Goal: Transaction & Acquisition: Download file/media

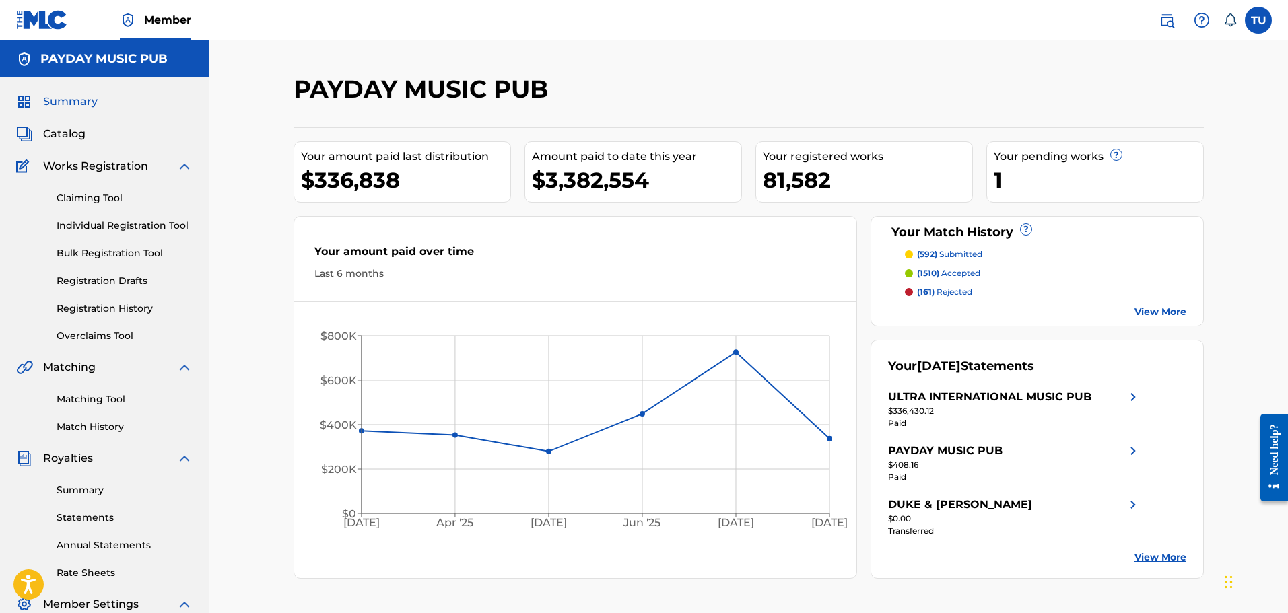
click at [98, 514] on link "Statements" at bounding box center [125, 518] width 136 height 14
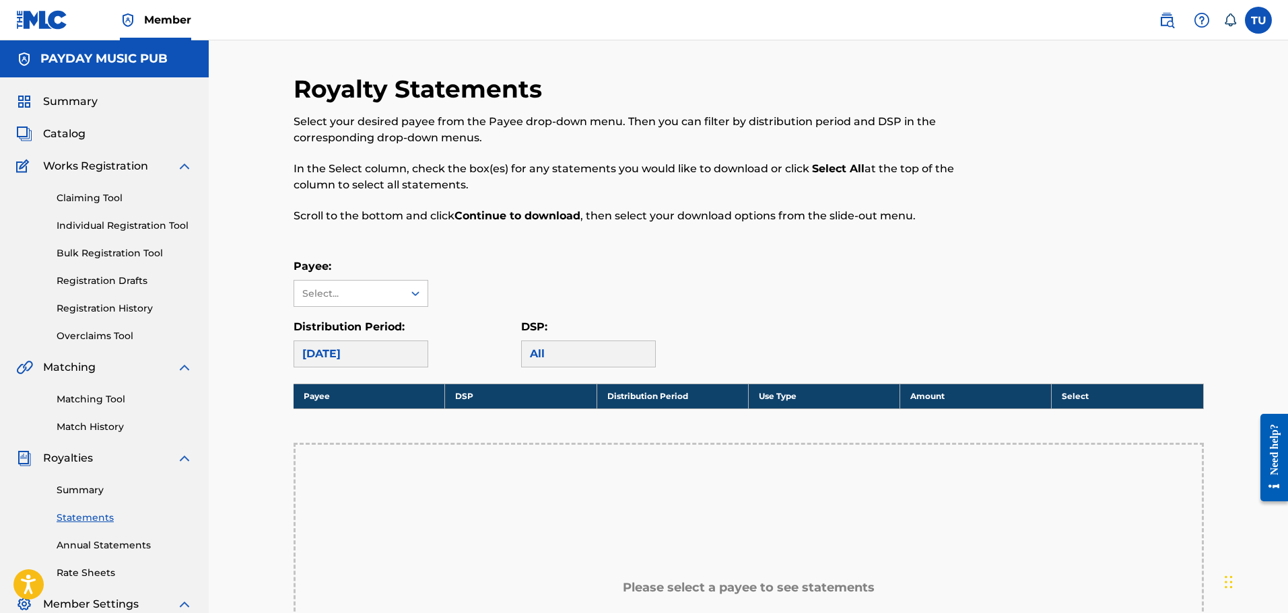
click at [341, 353] on div "[DATE]" at bounding box center [361, 354] width 135 height 27
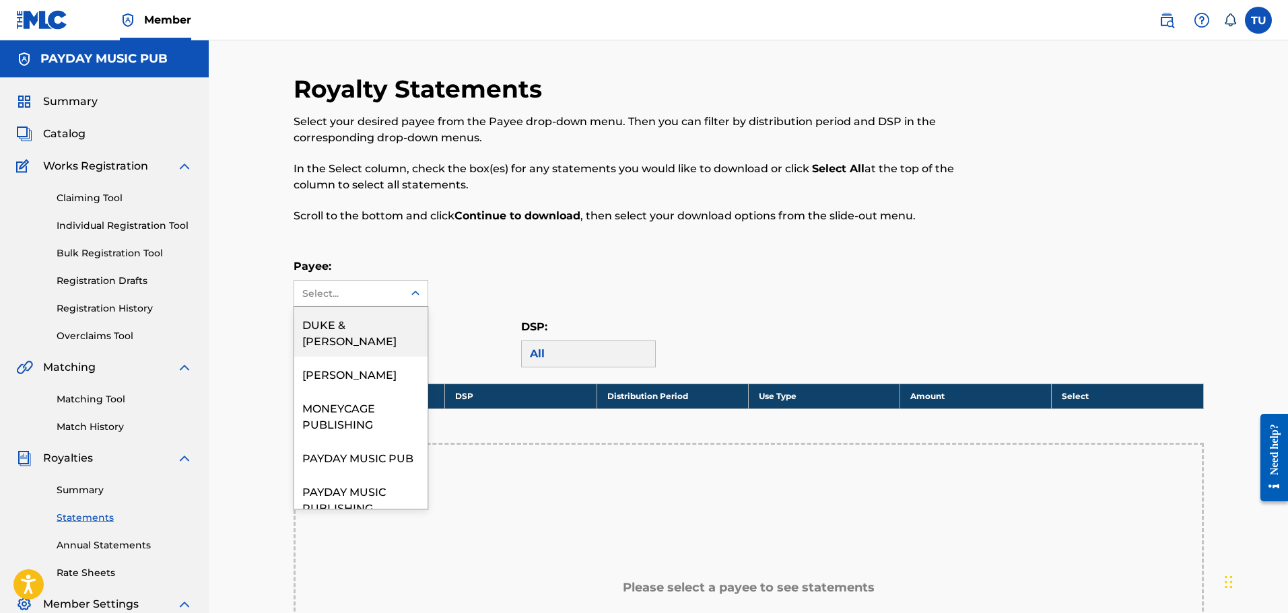
click at [379, 292] on div "Select..." at bounding box center [348, 294] width 92 height 14
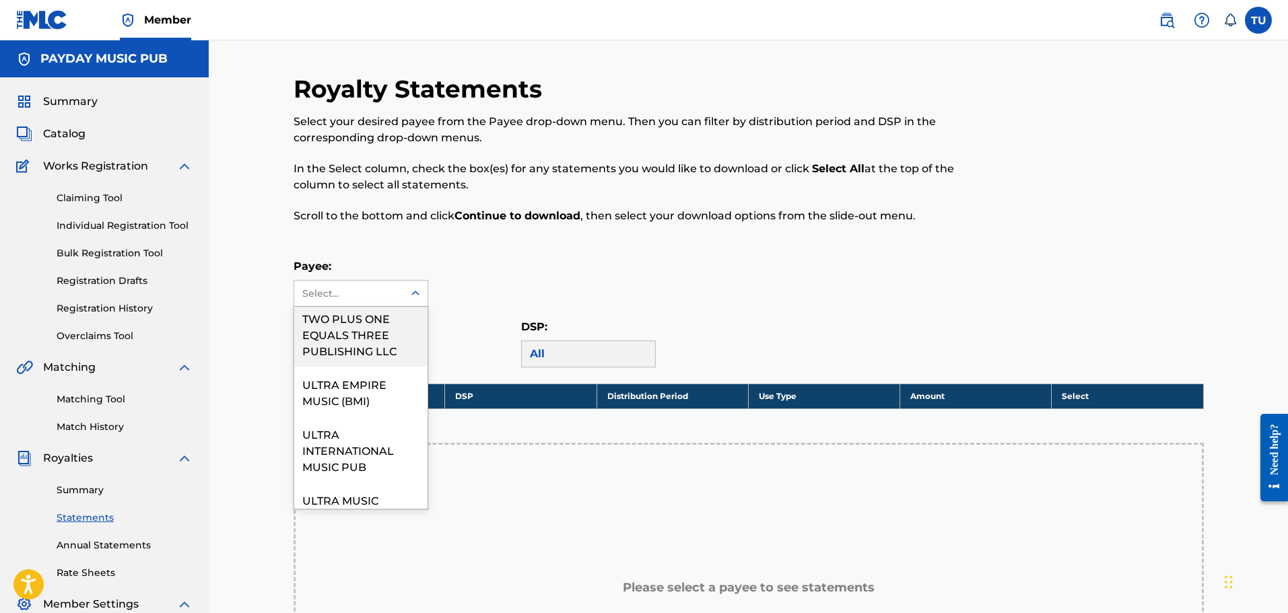
scroll to position [345, 0]
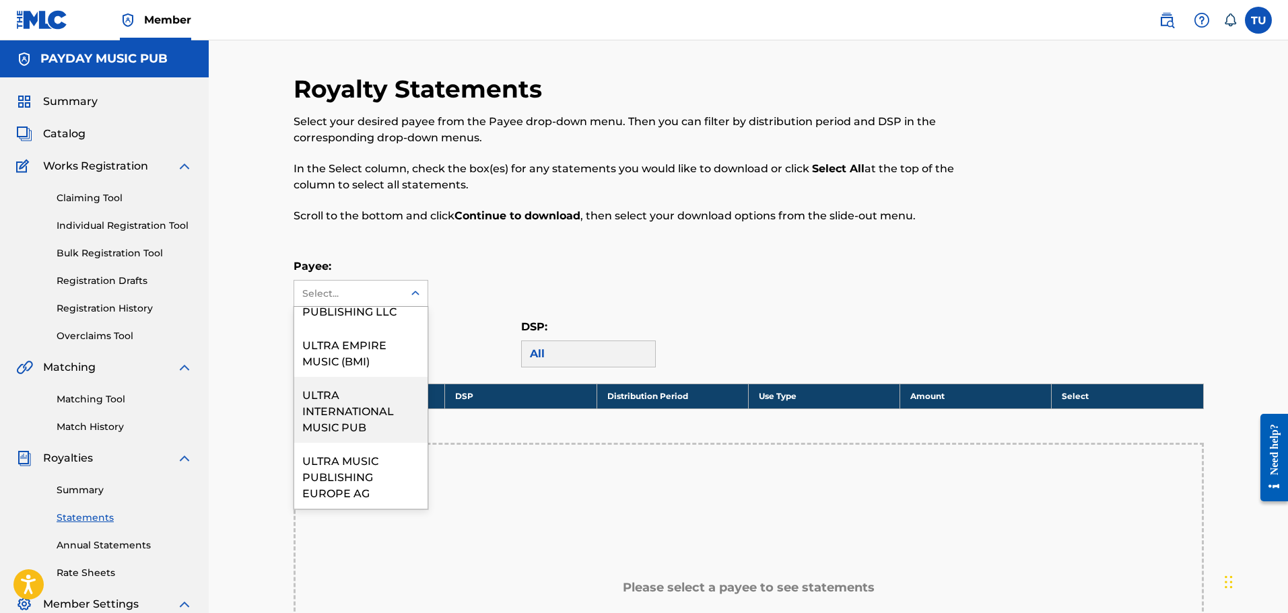
click at [353, 409] on div "ULTRA INTERNATIONAL MUSIC PUB" at bounding box center [360, 410] width 133 height 66
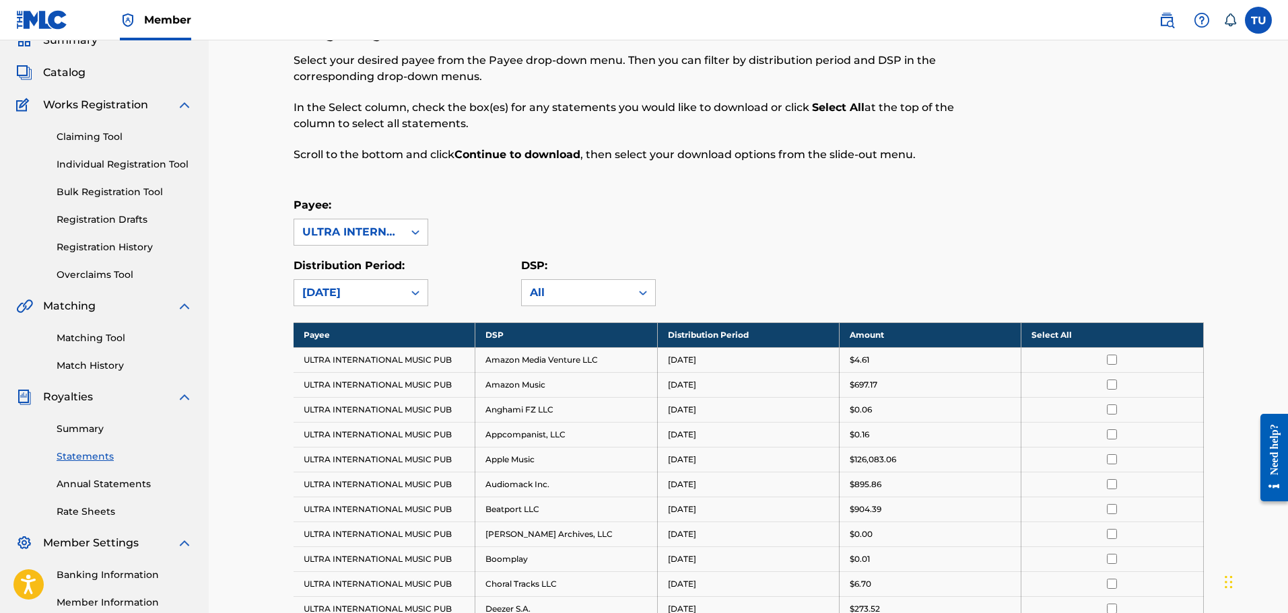
scroll to position [202, 0]
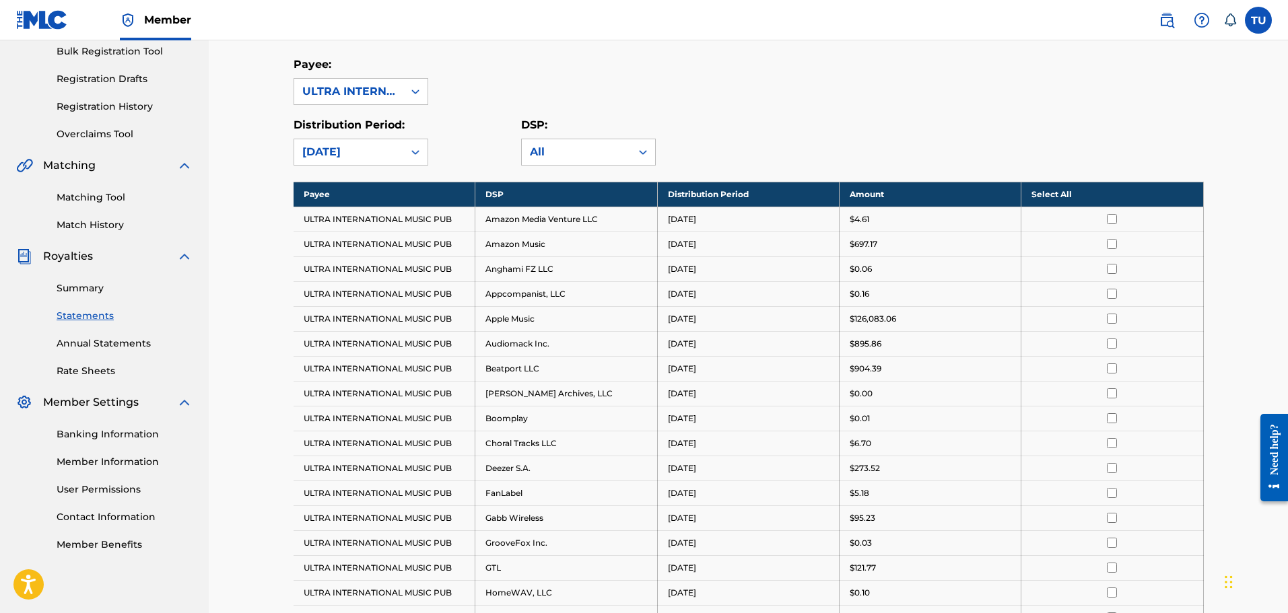
click at [1051, 195] on th "Select All" at bounding box center [1113, 194] width 182 height 25
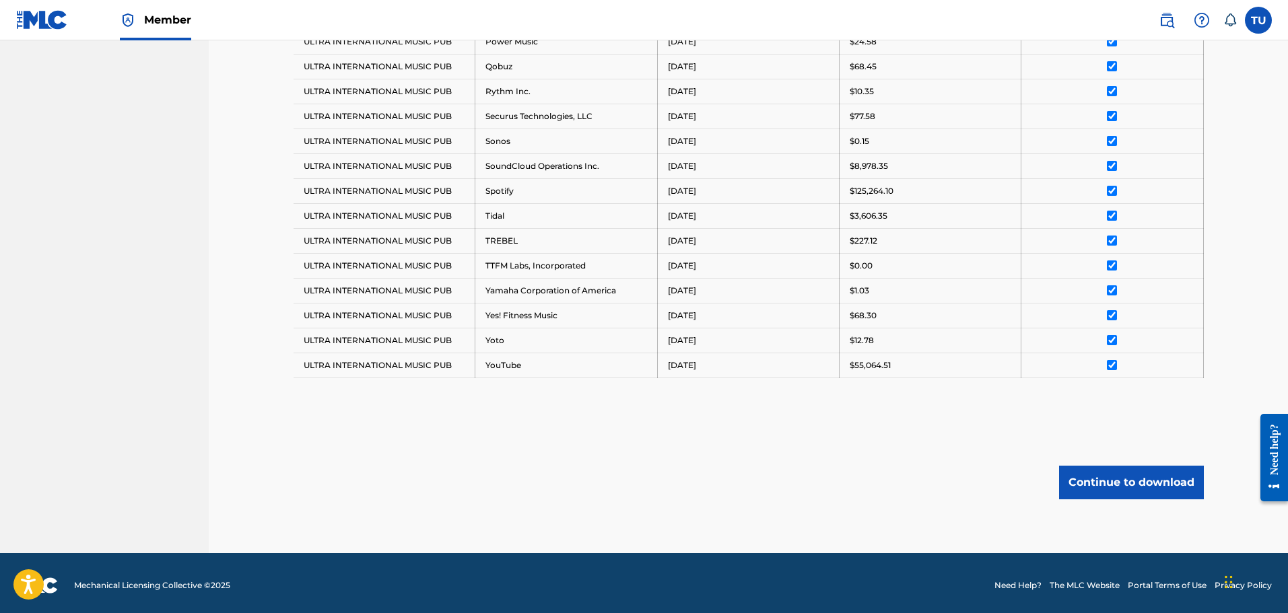
scroll to position [1082, 0]
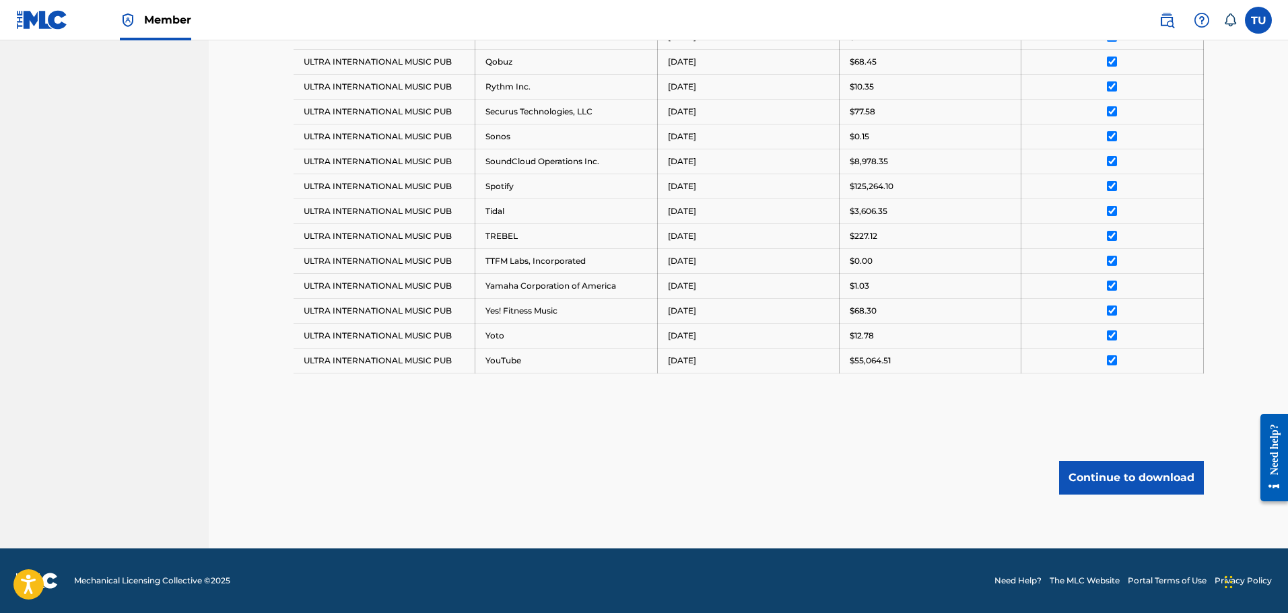
click at [1114, 475] on button "Continue to download" at bounding box center [1131, 478] width 145 height 34
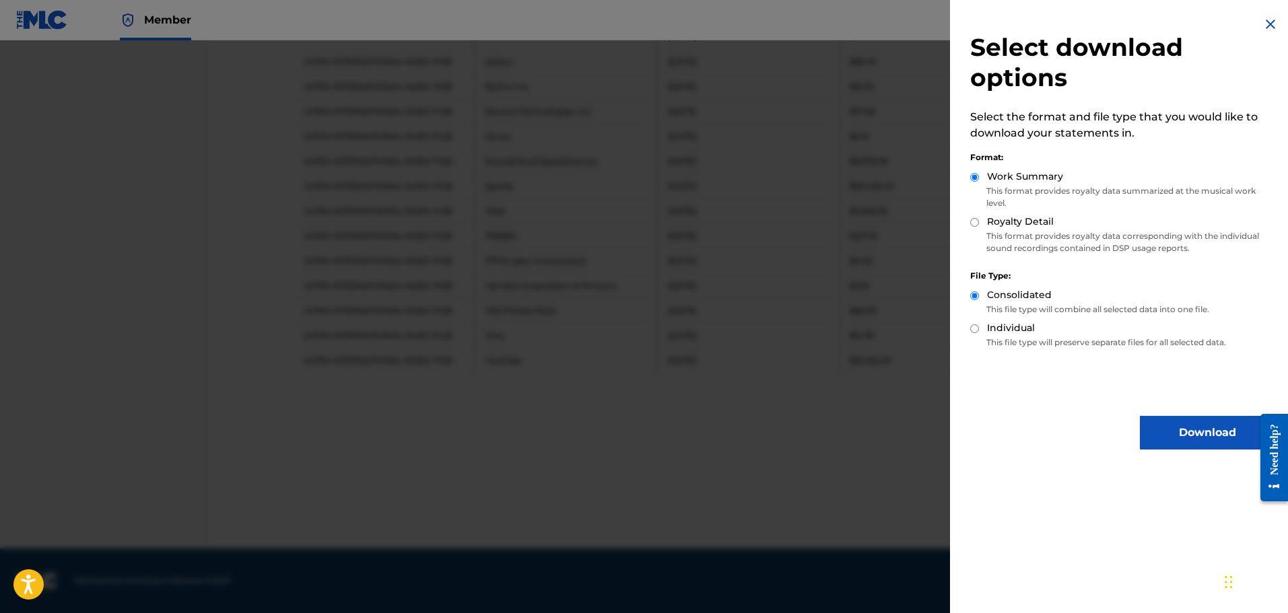
click at [975, 226] on div "Royalty Detail" at bounding box center [1122, 222] width 304 height 15
click at [1196, 428] on button "Download" at bounding box center [1207, 433] width 135 height 34
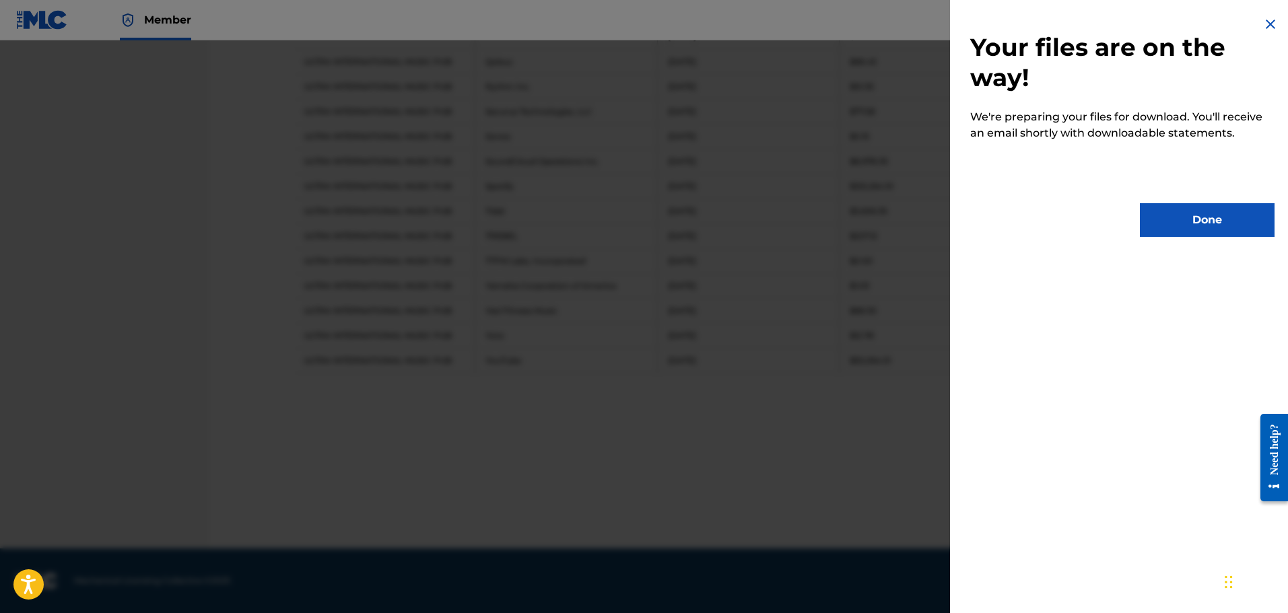
click at [1203, 235] on button "Done" at bounding box center [1207, 220] width 135 height 34
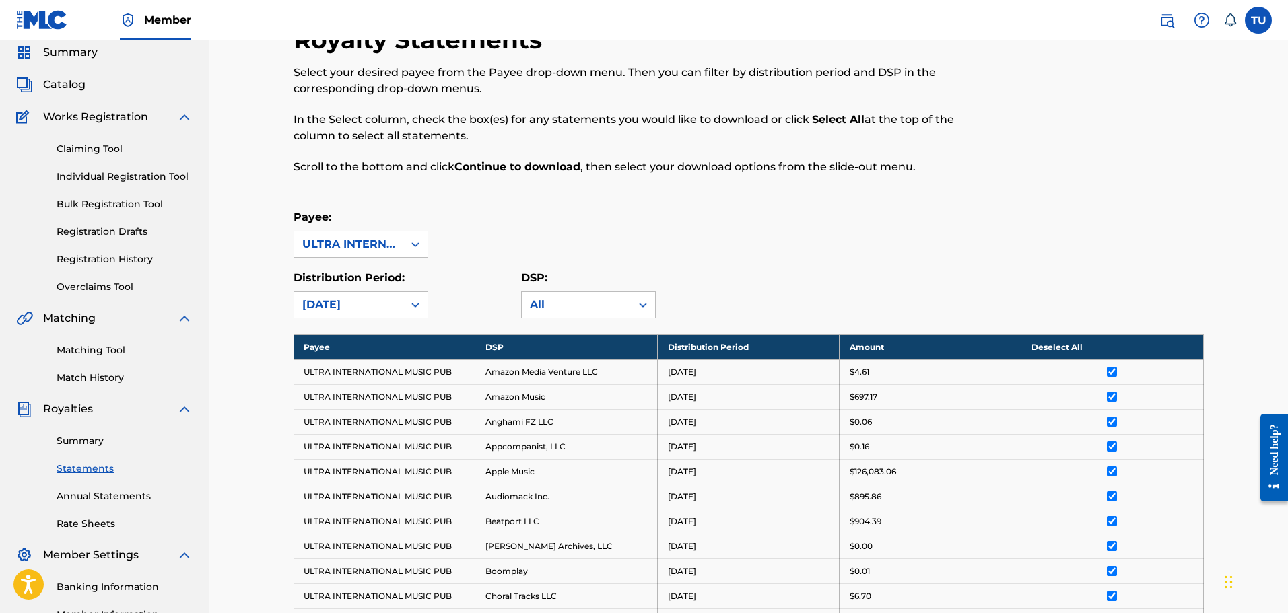
scroll to position [5, 0]
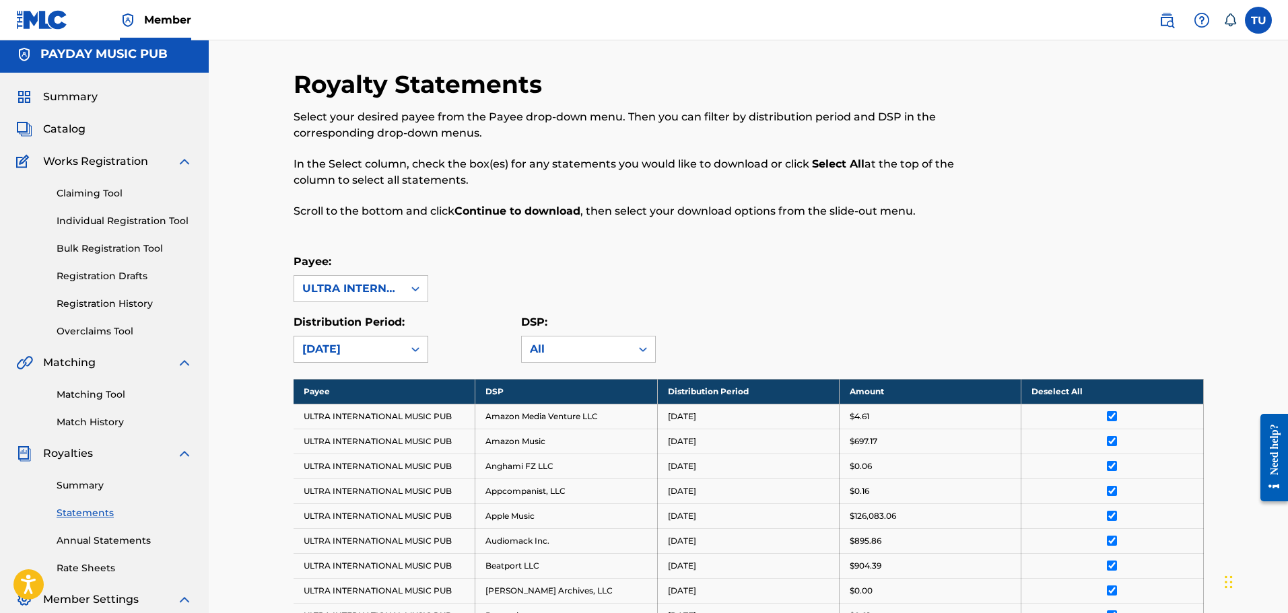
click at [372, 359] on div "[DATE]" at bounding box center [348, 350] width 109 height 26
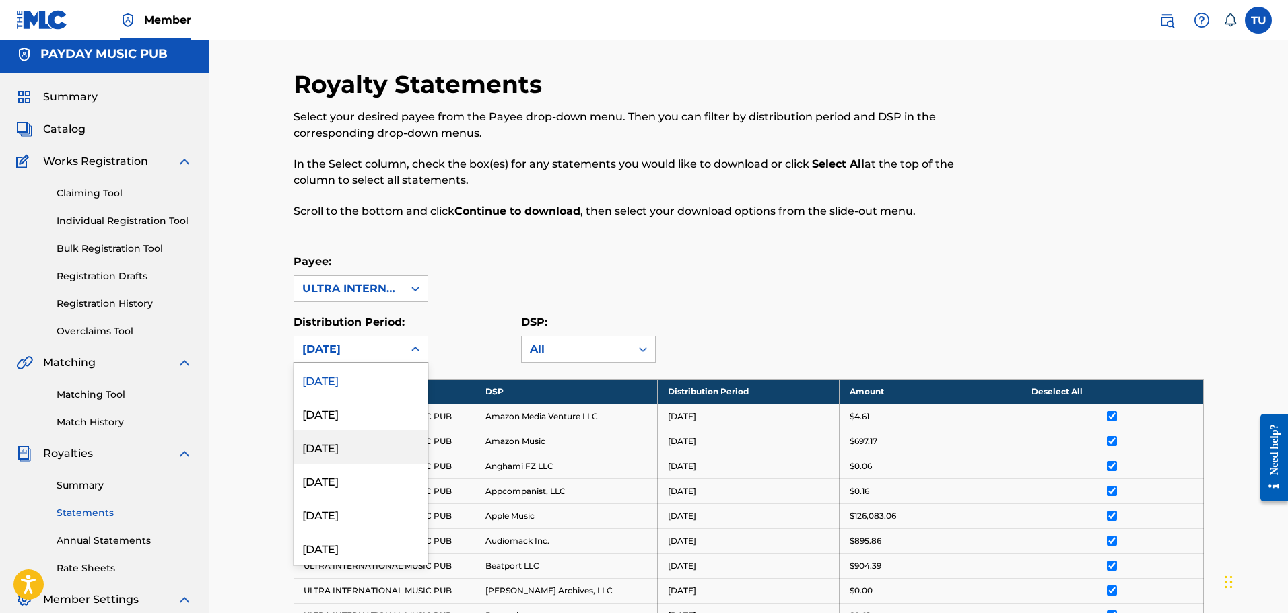
click at [338, 457] on div "[DATE]" at bounding box center [360, 447] width 133 height 34
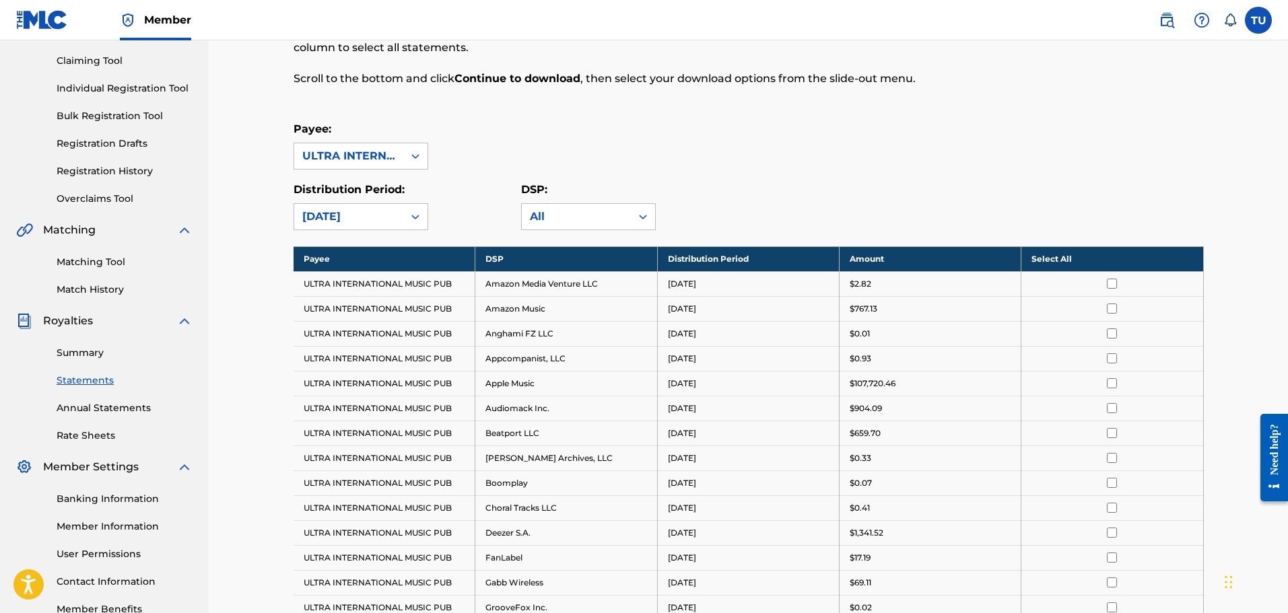
scroll to position [139, 0]
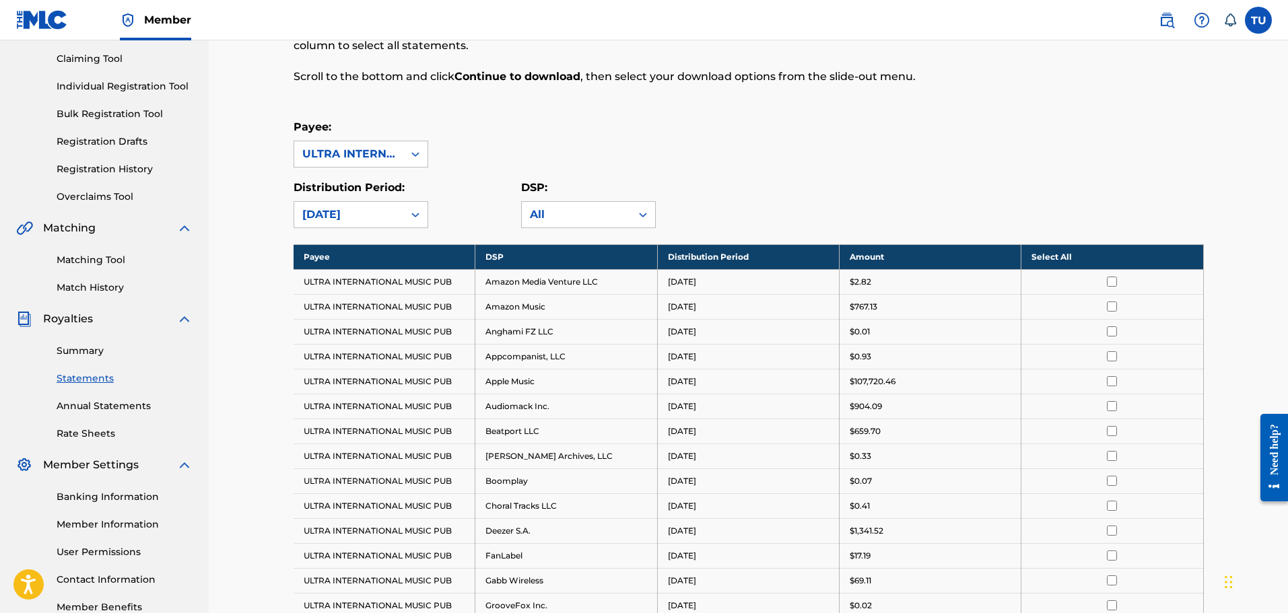
click at [1044, 263] on th "Select All" at bounding box center [1113, 256] width 182 height 25
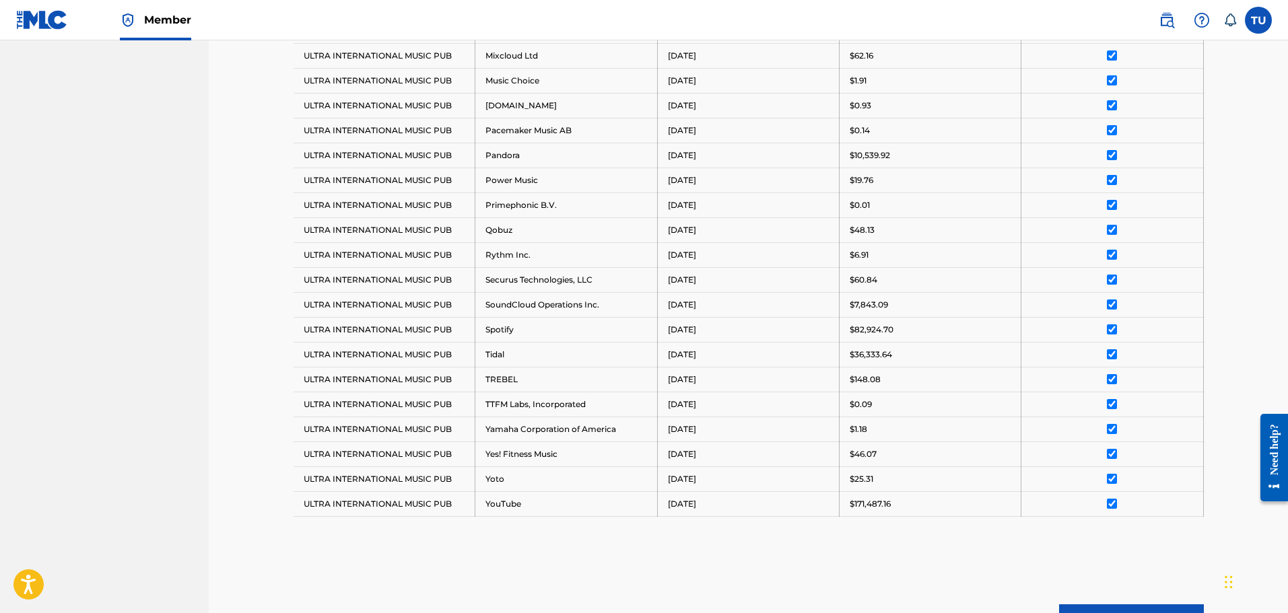
scroll to position [923, 0]
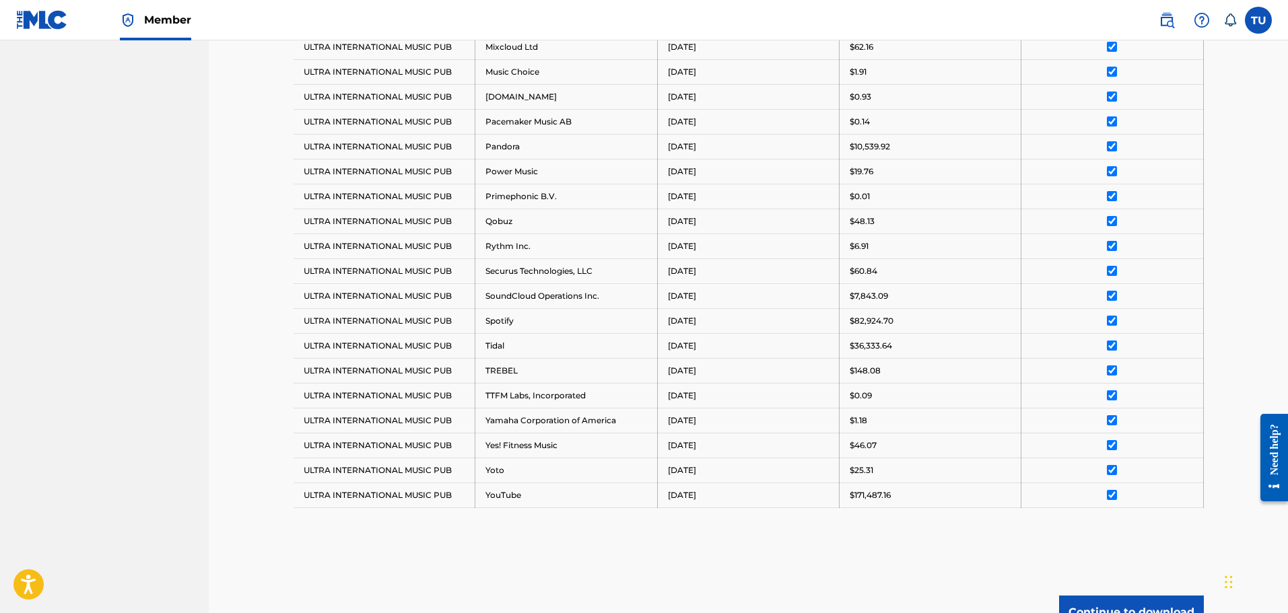
click at [1119, 602] on button "Continue to download" at bounding box center [1131, 613] width 145 height 34
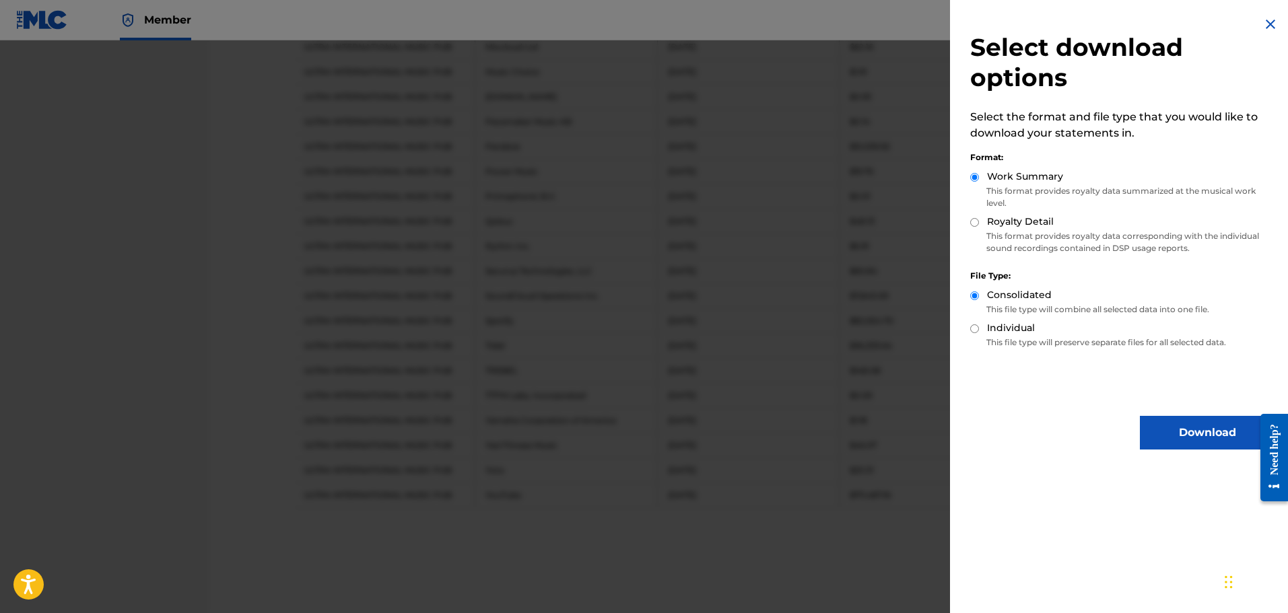
click at [982, 224] on div "Royalty Detail" at bounding box center [1122, 222] width 304 height 15
click at [980, 224] on div "Royalty Detail" at bounding box center [1122, 222] width 304 height 15
click at [970, 224] on div "Select download options Select the format and file type that you would like to …" at bounding box center [1122, 233] width 345 height 466
click at [981, 223] on div "Royalty Detail" at bounding box center [1122, 222] width 304 height 15
click at [978, 223] on input "Royalty Detail" at bounding box center [974, 222] width 9 height 9
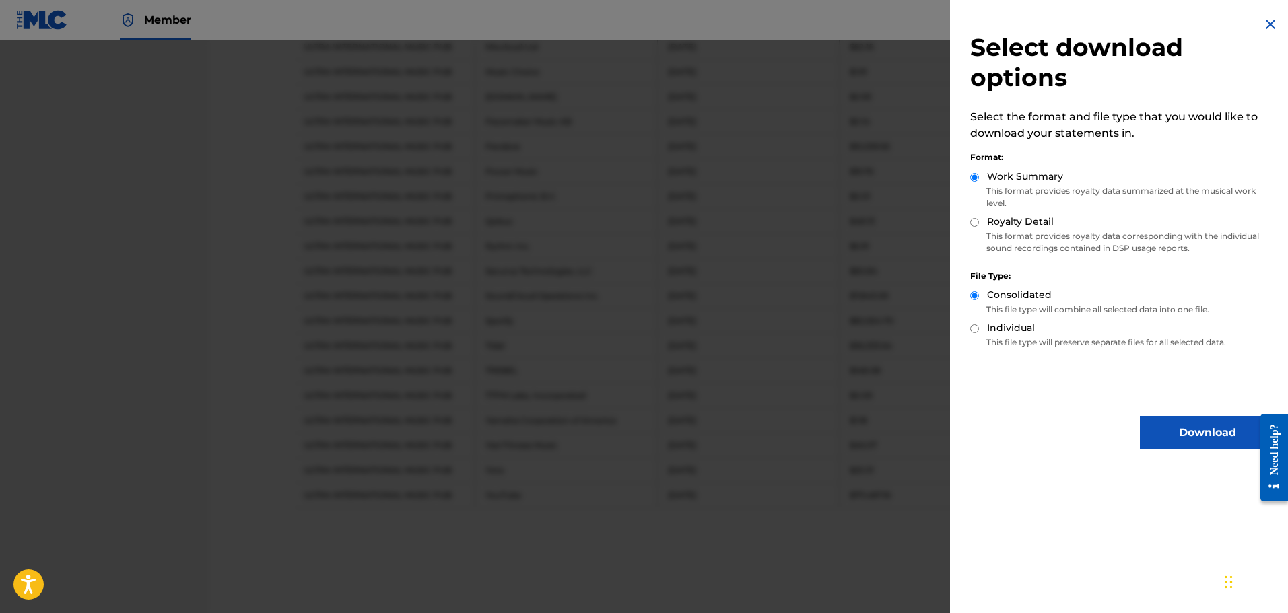
radio input "true"
click at [1218, 436] on button "Download" at bounding box center [1207, 433] width 135 height 34
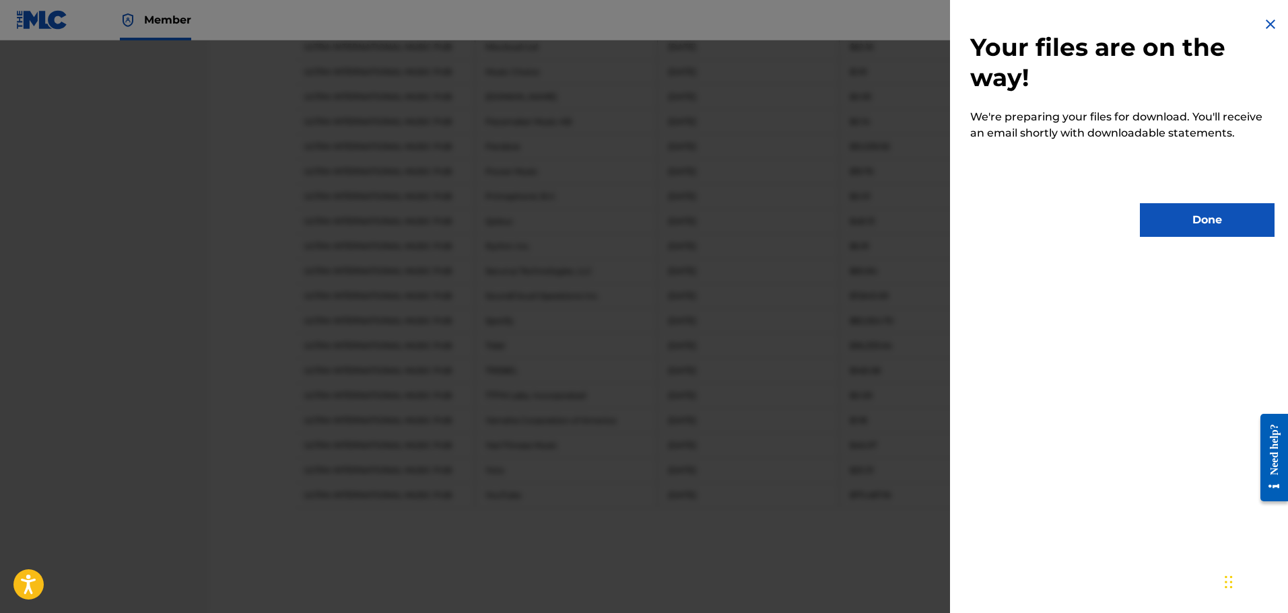
click at [1182, 233] on button "Done" at bounding box center [1207, 220] width 135 height 34
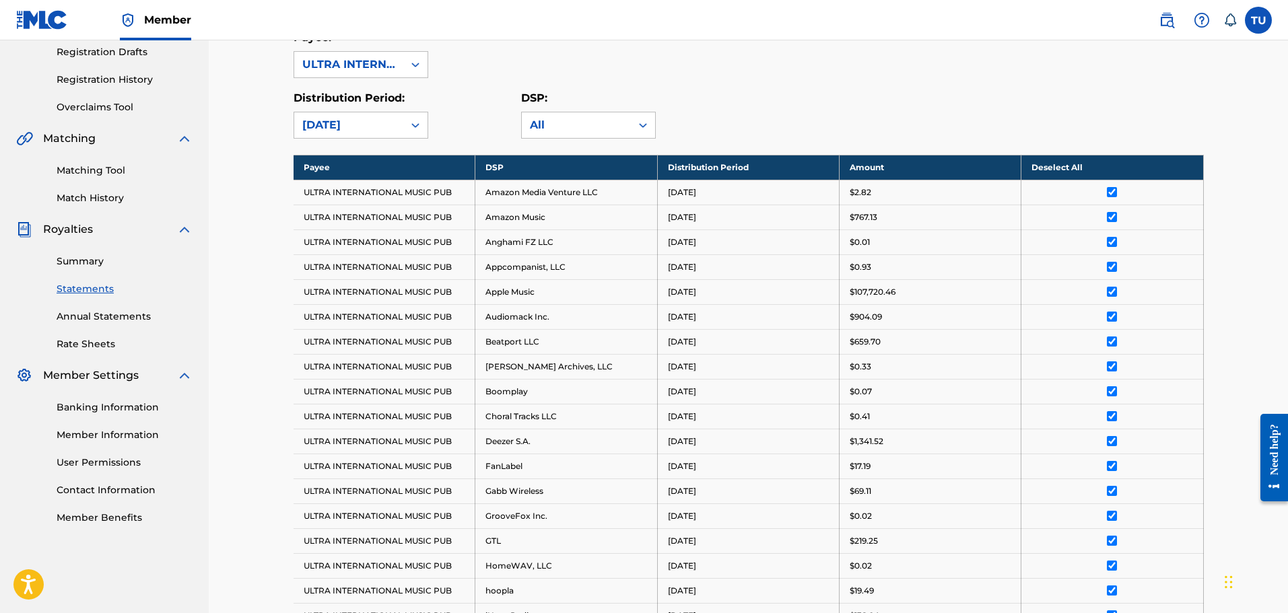
scroll to position [114, 0]
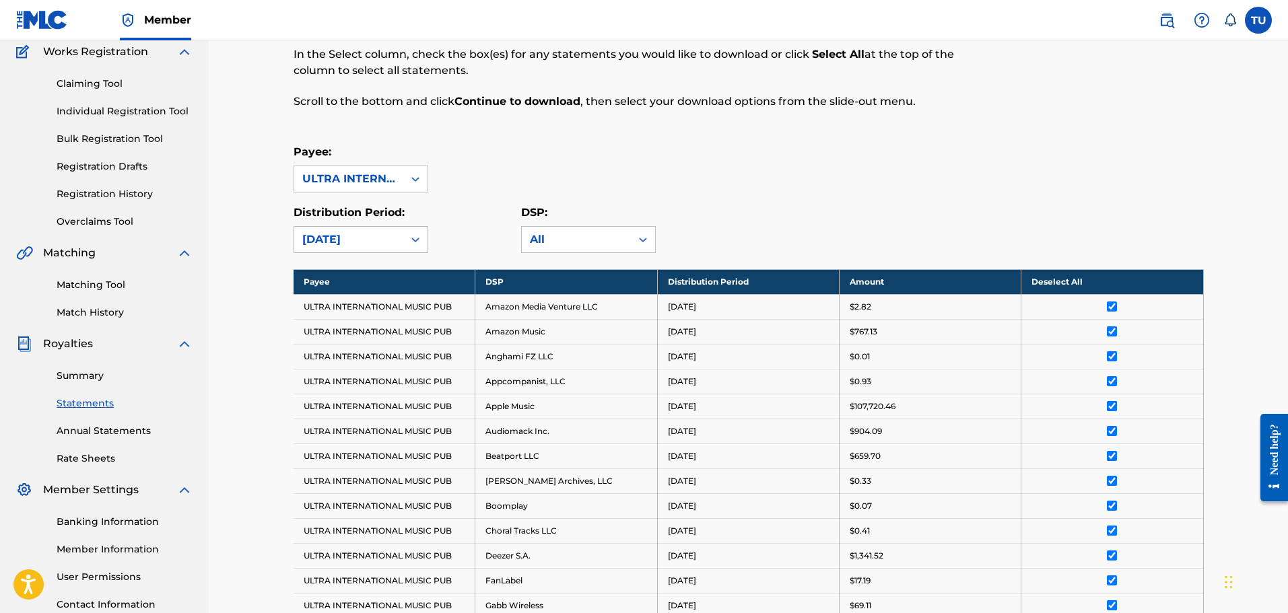
click at [341, 238] on div "[DATE]" at bounding box center [348, 240] width 93 height 16
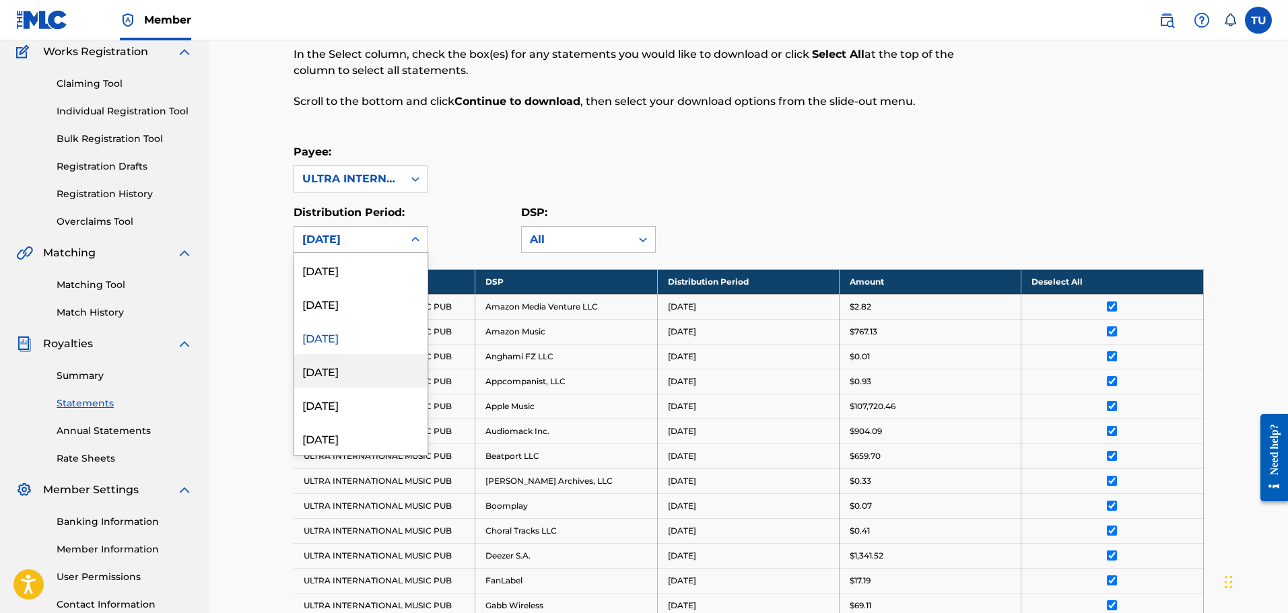
click at [356, 380] on div "[DATE]" at bounding box center [360, 371] width 133 height 34
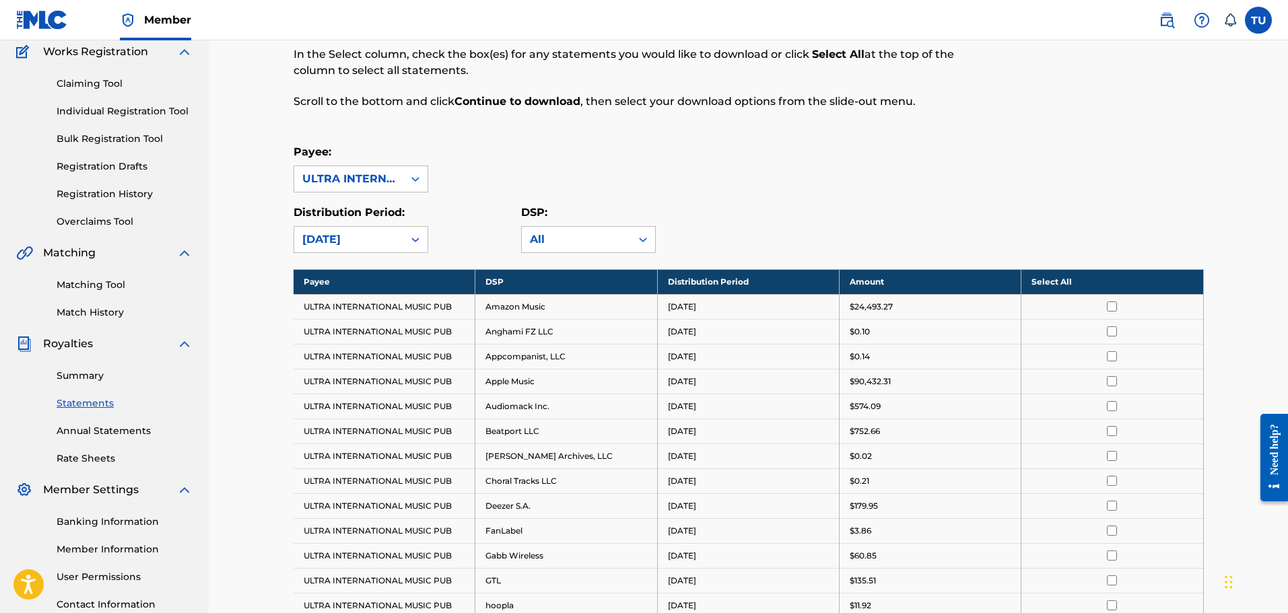
click at [1058, 279] on th "Select All" at bounding box center [1113, 281] width 182 height 25
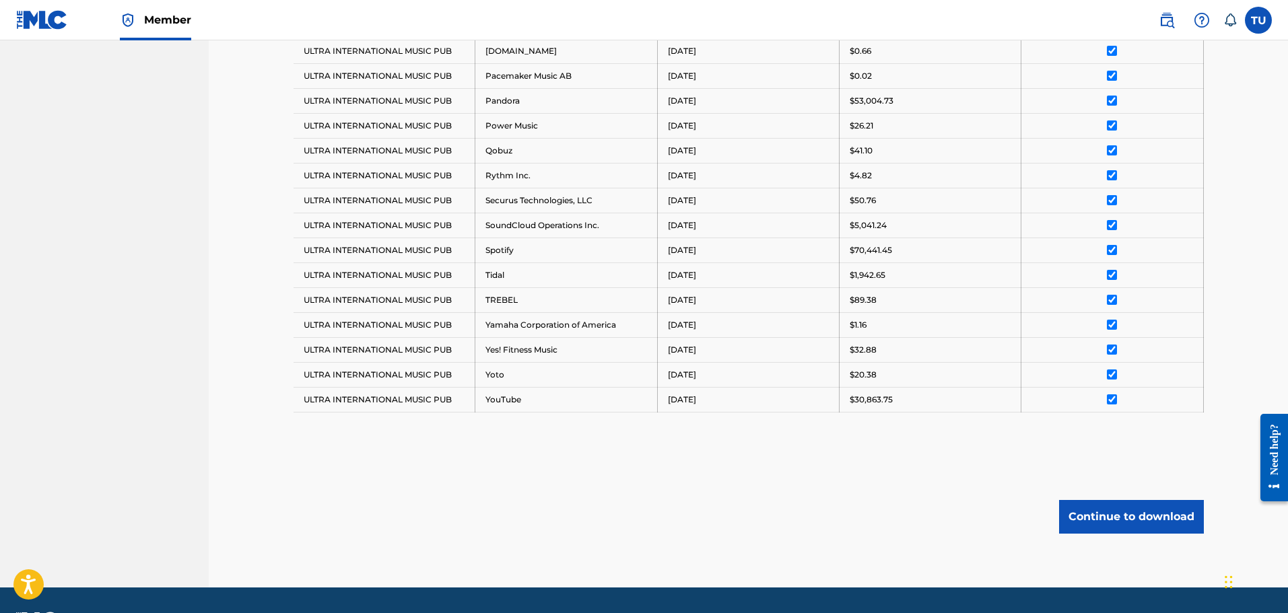
scroll to position [908, 0]
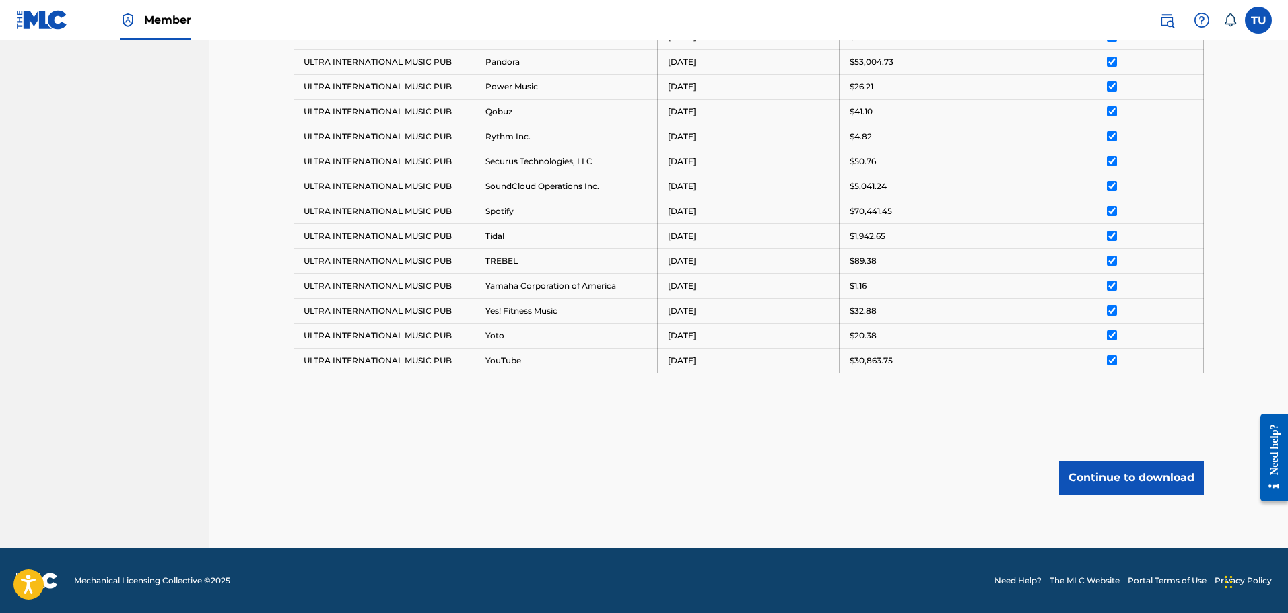
click at [1137, 469] on button "Continue to download" at bounding box center [1131, 478] width 145 height 34
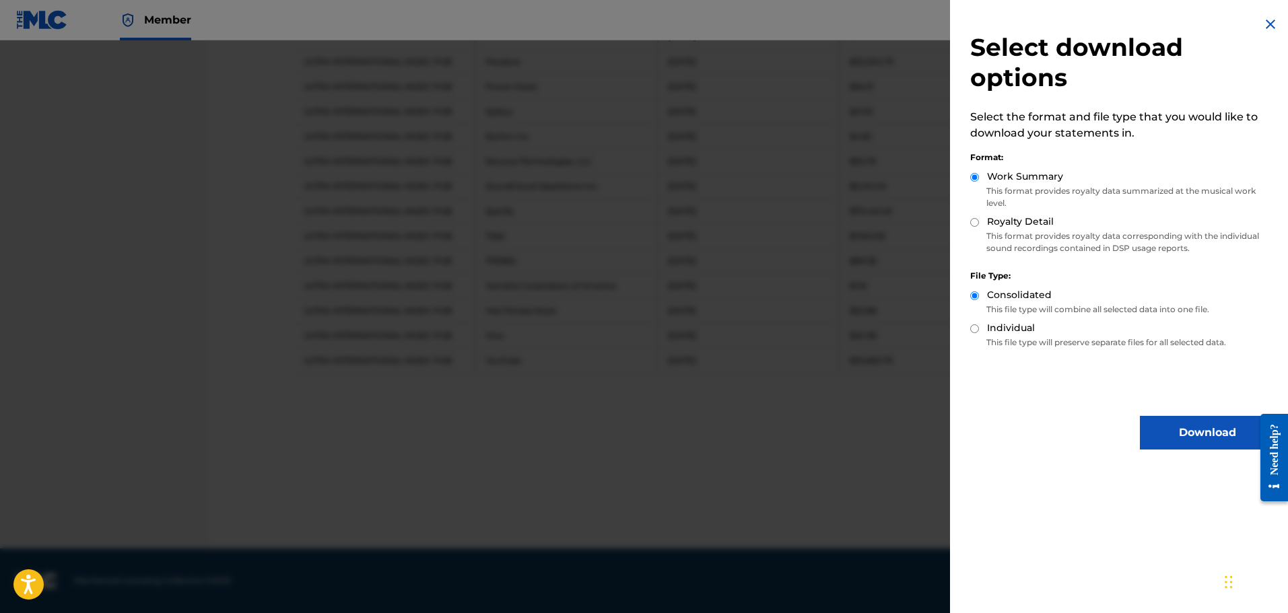
click at [977, 218] on input "Royalty Detail" at bounding box center [974, 222] width 9 height 9
radio input "true"
click at [1182, 436] on button "Download" at bounding box center [1207, 433] width 135 height 34
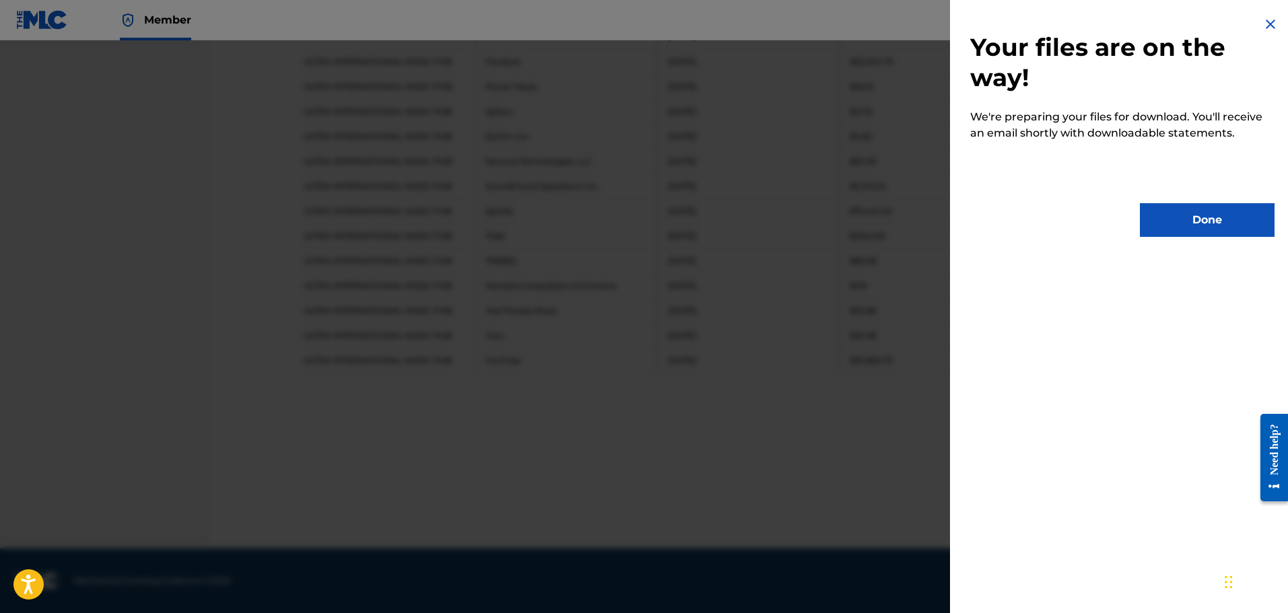
click at [1217, 230] on button "Done" at bounding box center [1207, 220] width 135 height 34
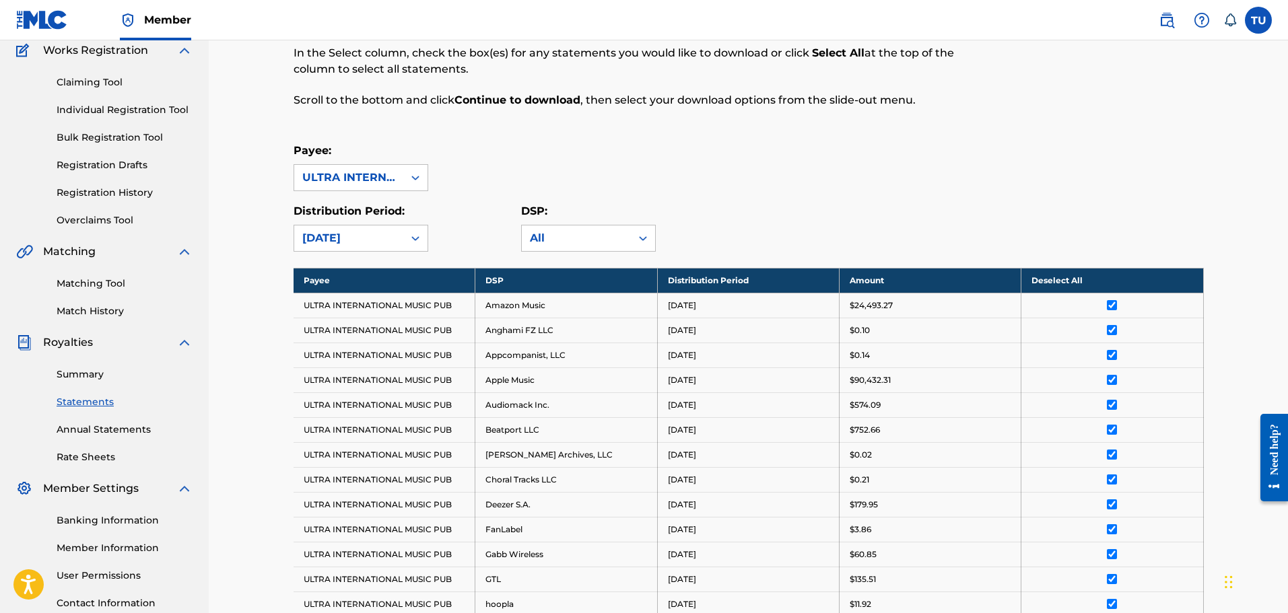
scroll to position [0, 0]
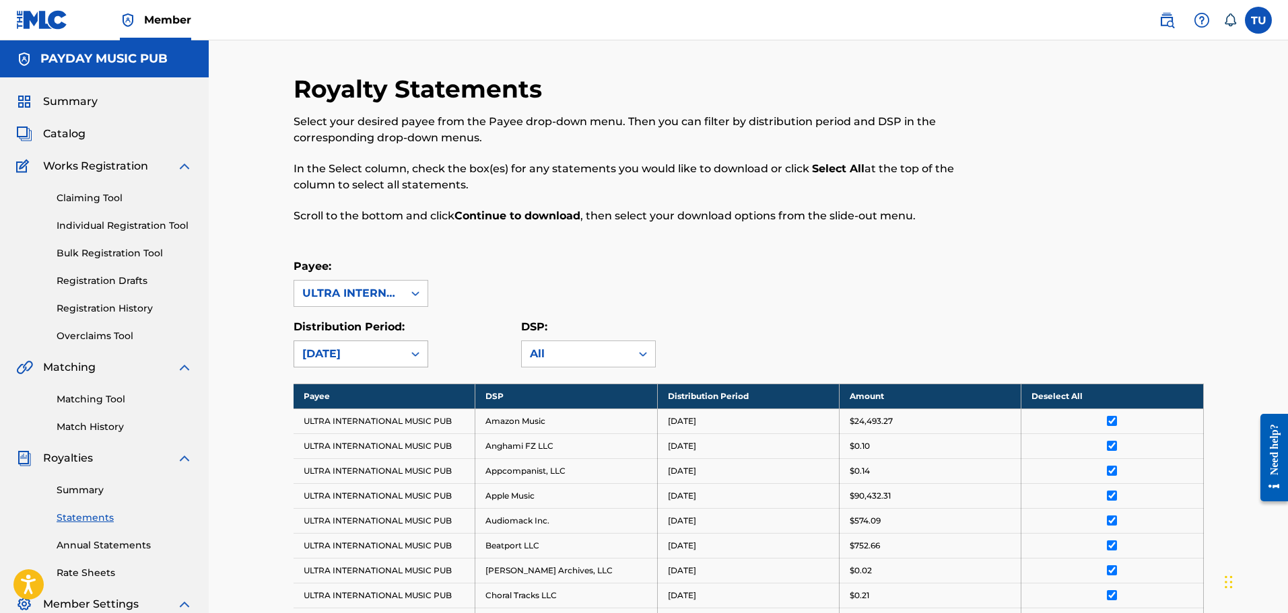
click at [371, 357] on div "[DATE]" at bounding box center [348, 354] width 93 height 16
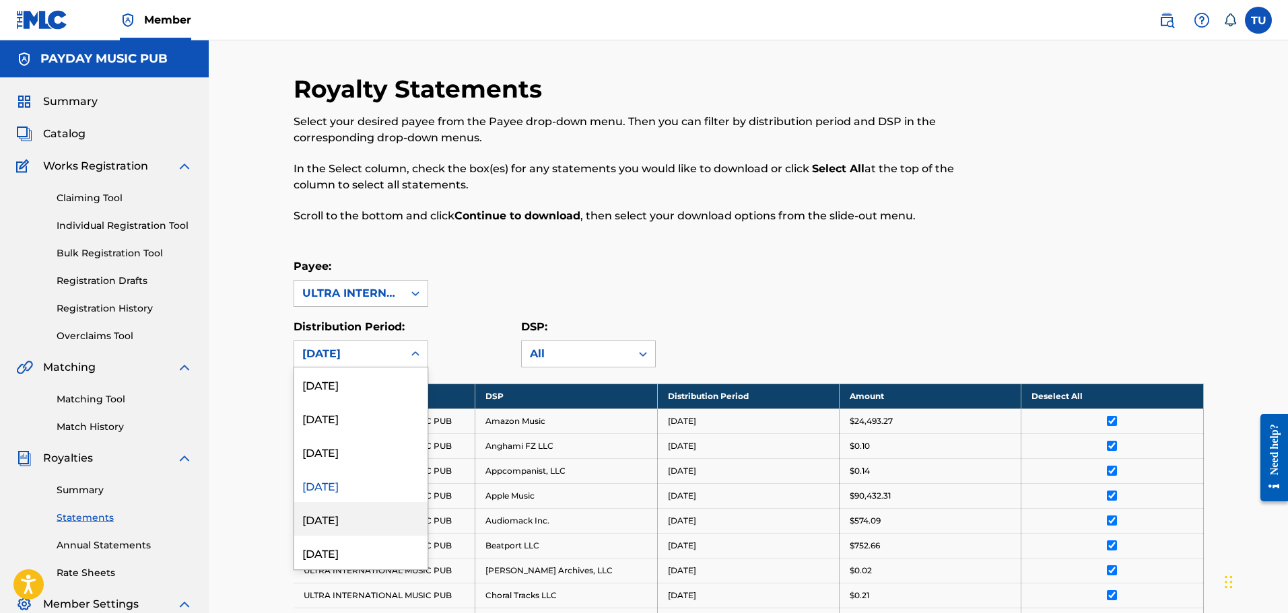
click at [358, 508] on div "[DATE]" at bounding box center [360, 519] width 133 height 34
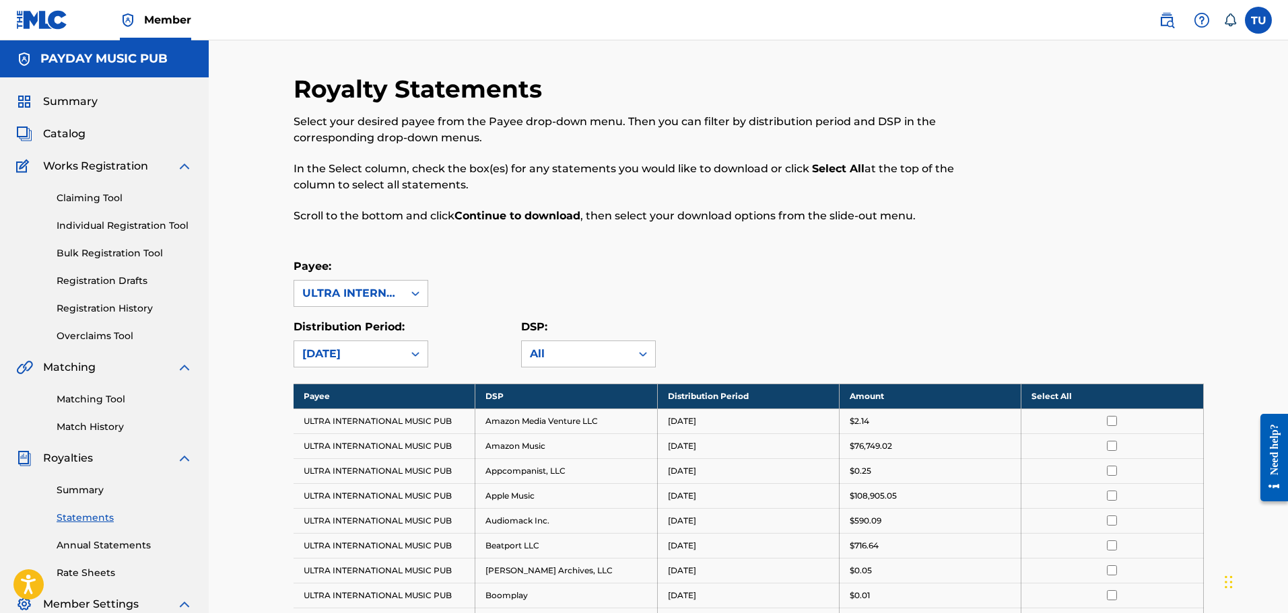
click at [1068, 399] on th "Select All" at bounding box center [1113, 396] width 182 height 25
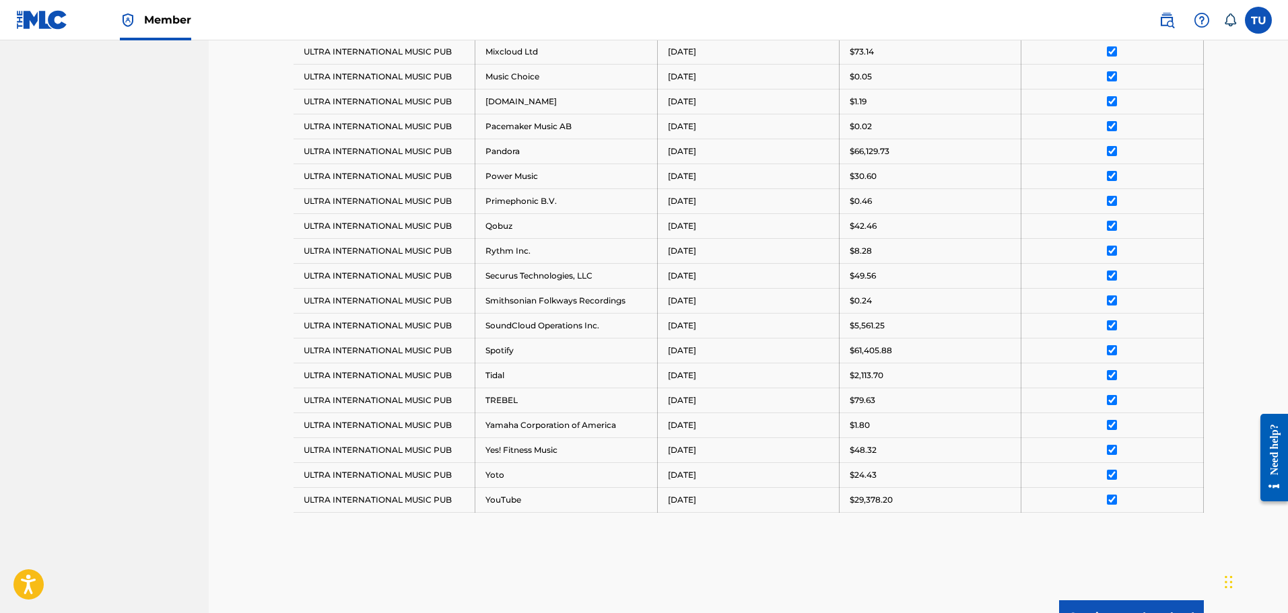
scroll to position [1057, 0]
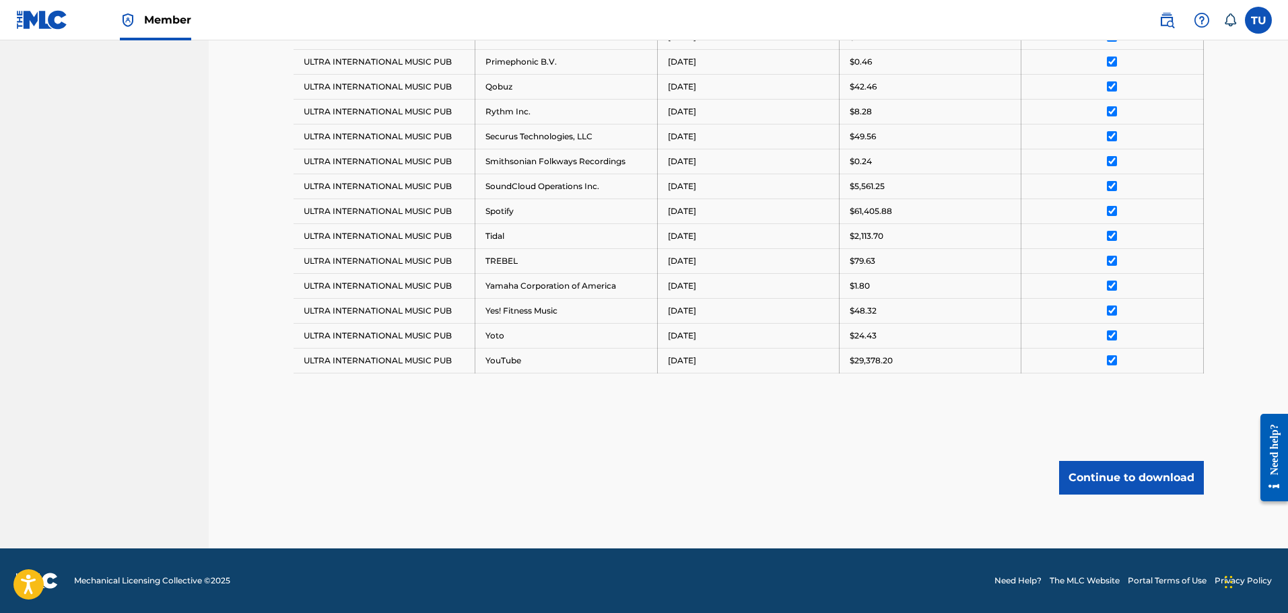
click at [1093, 487] on button "Continue to download" at bounding box center [1131, 478] width 145 height 34
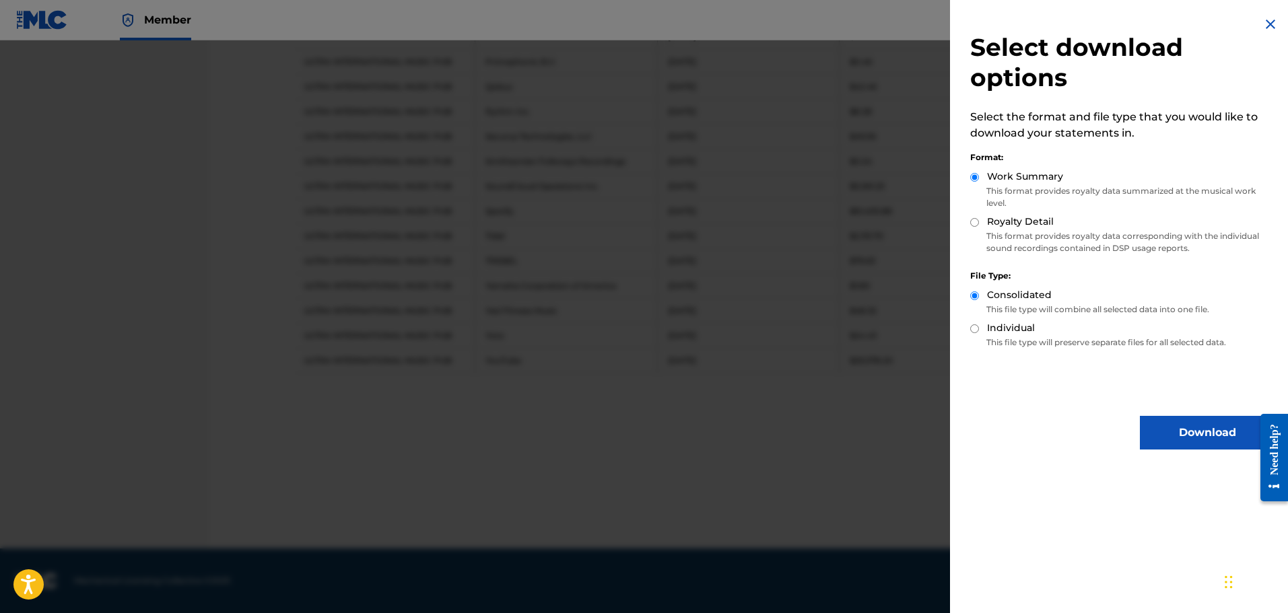
click at [974, 222] on input "Royalty Detail" at bounding box center [974, 222] width 9 height 9
radio input "true"
click at [1202, 428] on button "Download" at bounding box center [1207, 433] width 135 height 34
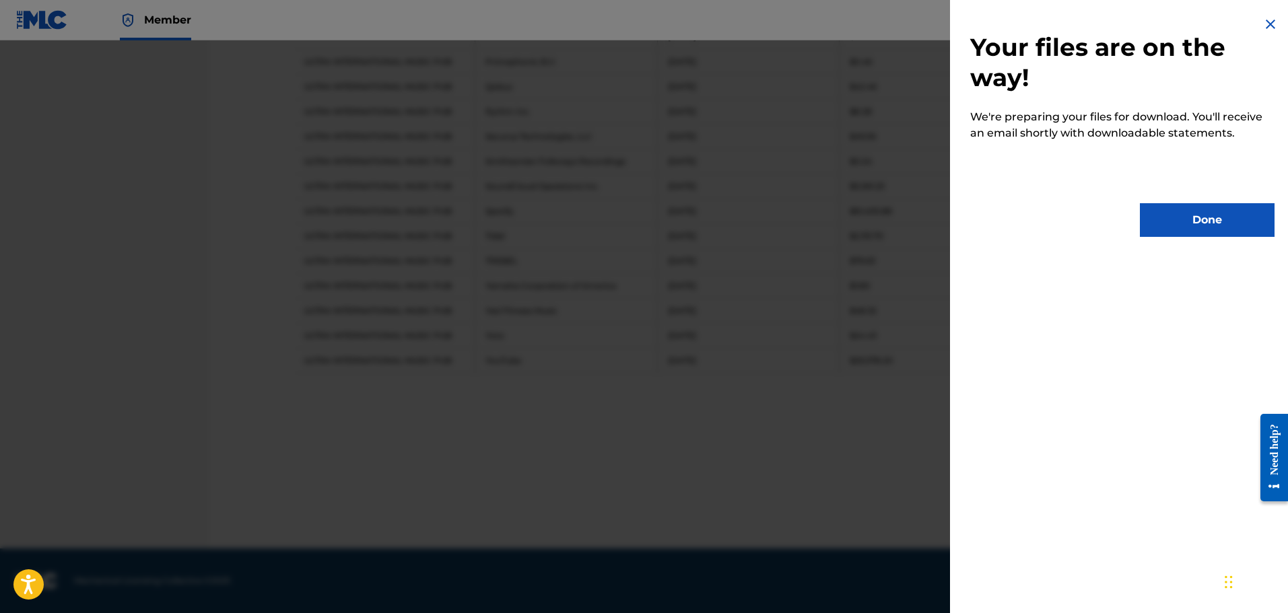
click at [1202, 226] on button "Done" at bounding box center [1207, 220] width 135 height 34
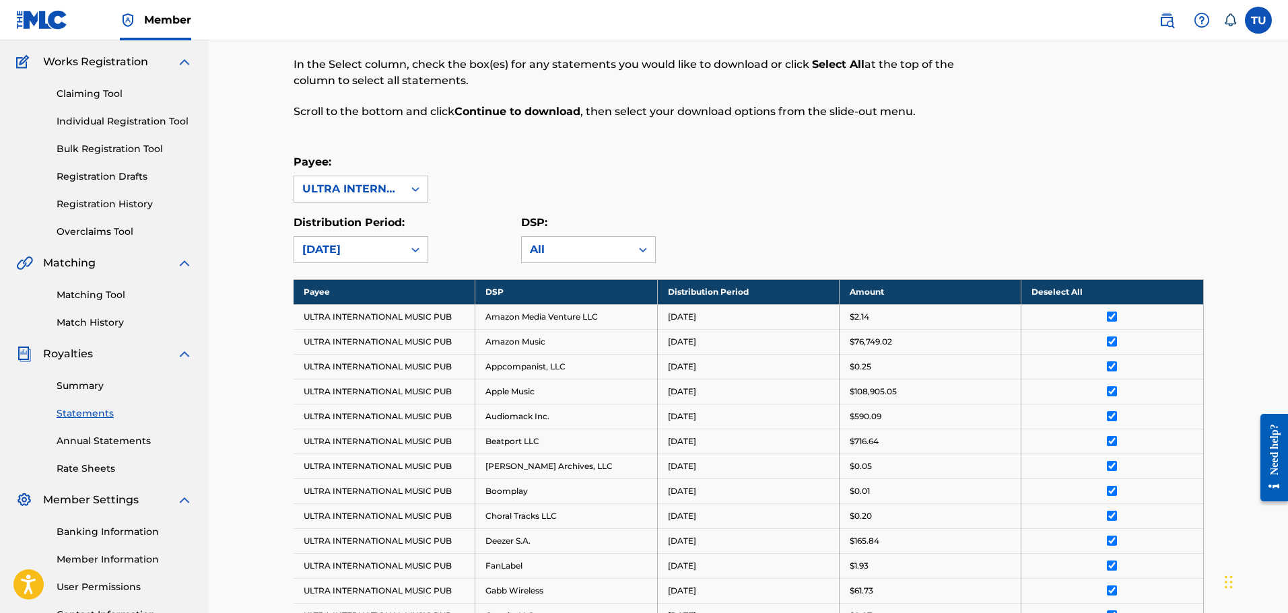
scroll to position [0, 0]
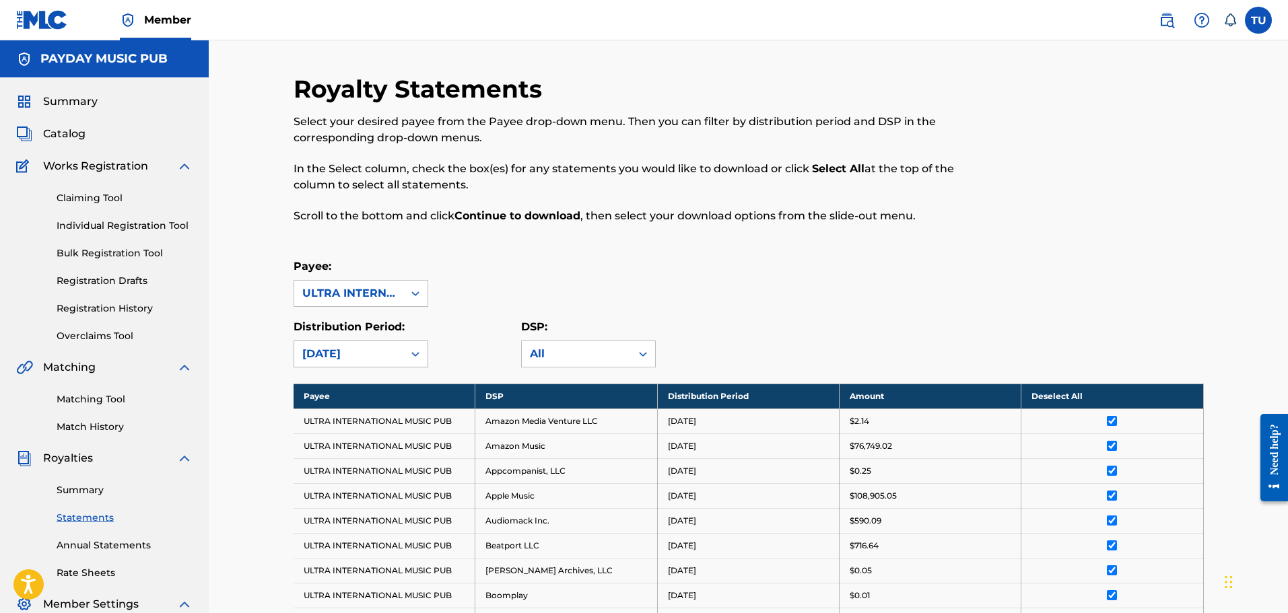
click at [381, 349] on div "[DATE]" at bounding box center [348, 354] width 93 height 16
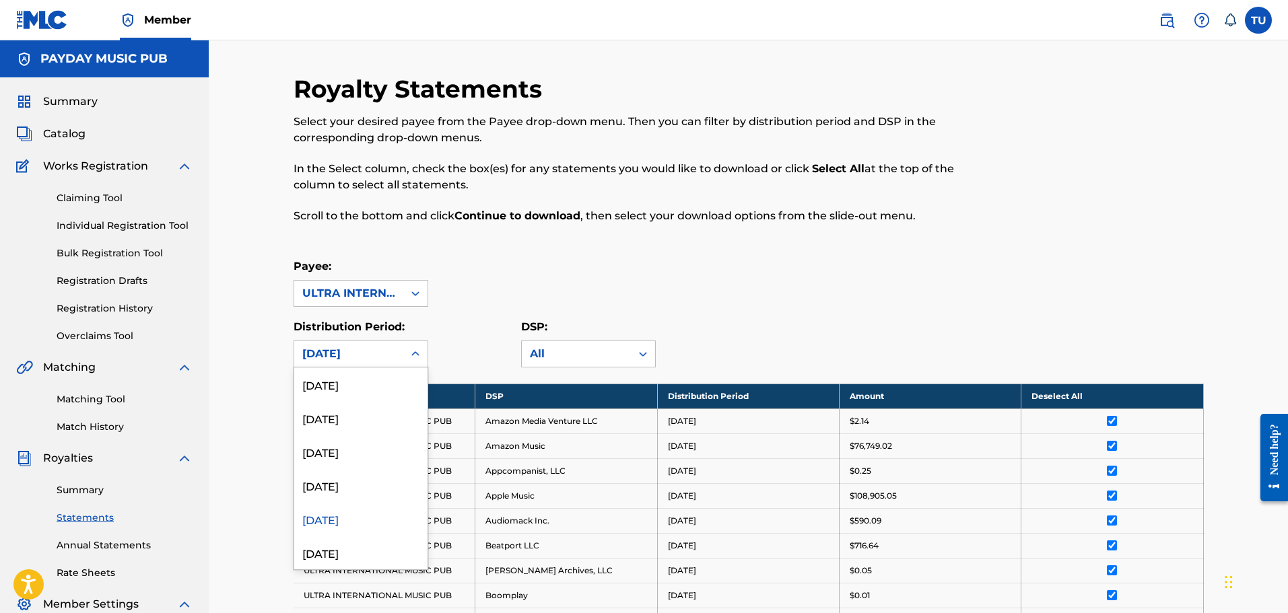
click at [349, 554] on div "[DATE]" at bounding box center [360, 553] width 133 height 34
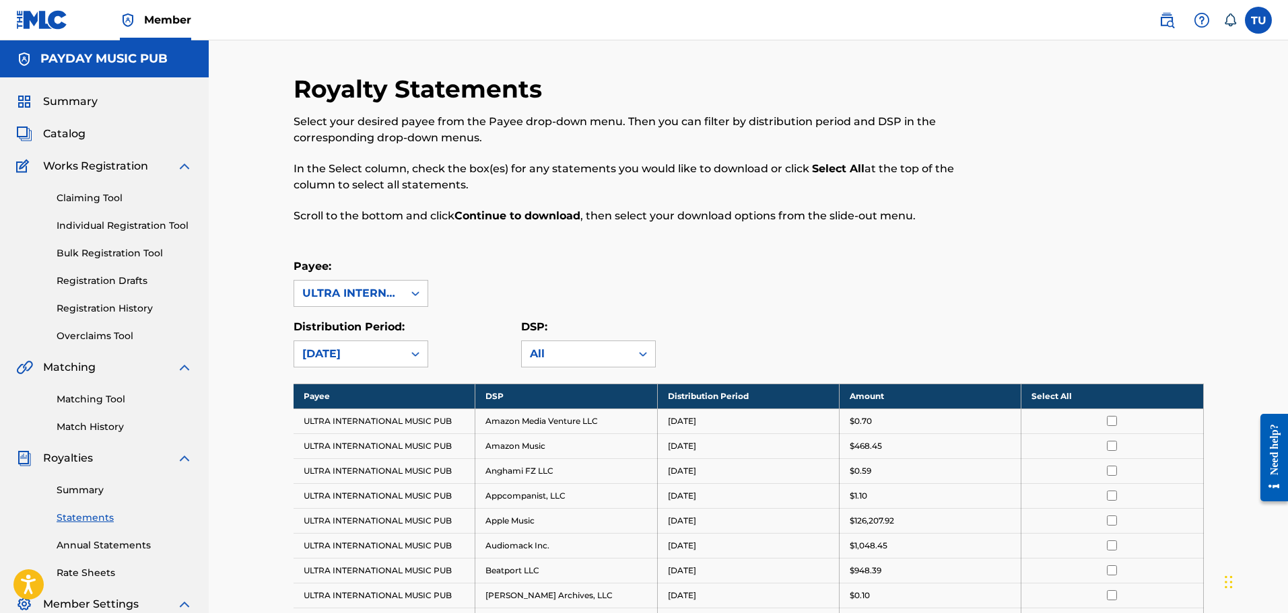
click at [1042, 391] on th "Select All" at bounding box center [1113, 396] width 182 height 25
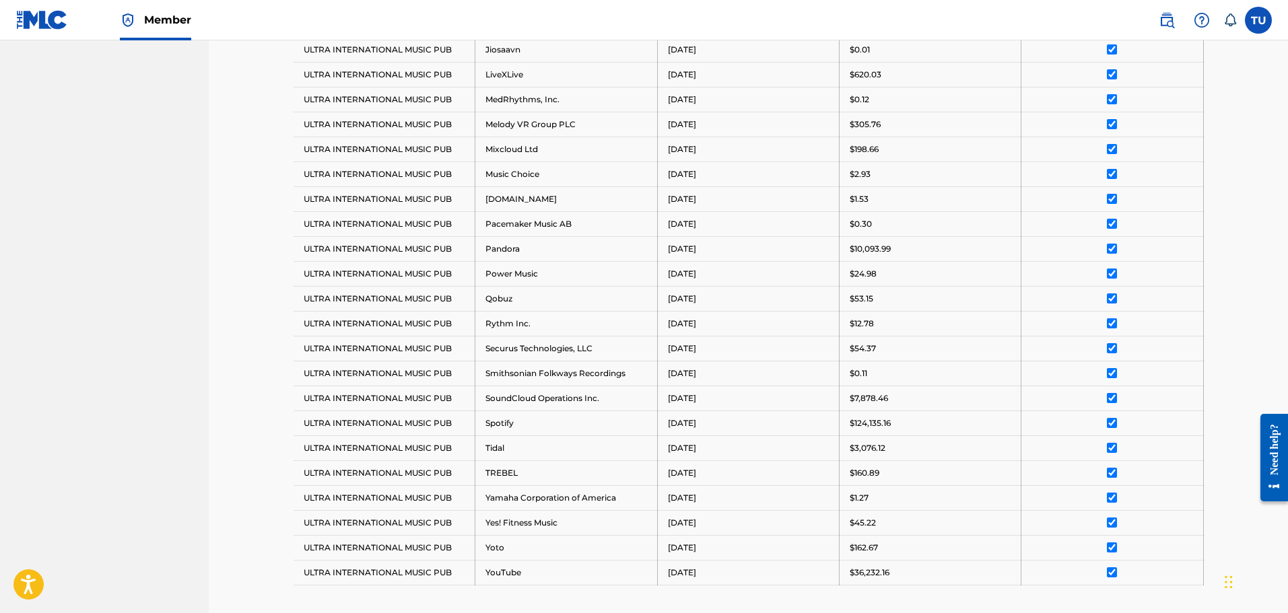
scroll to position [943, 0]
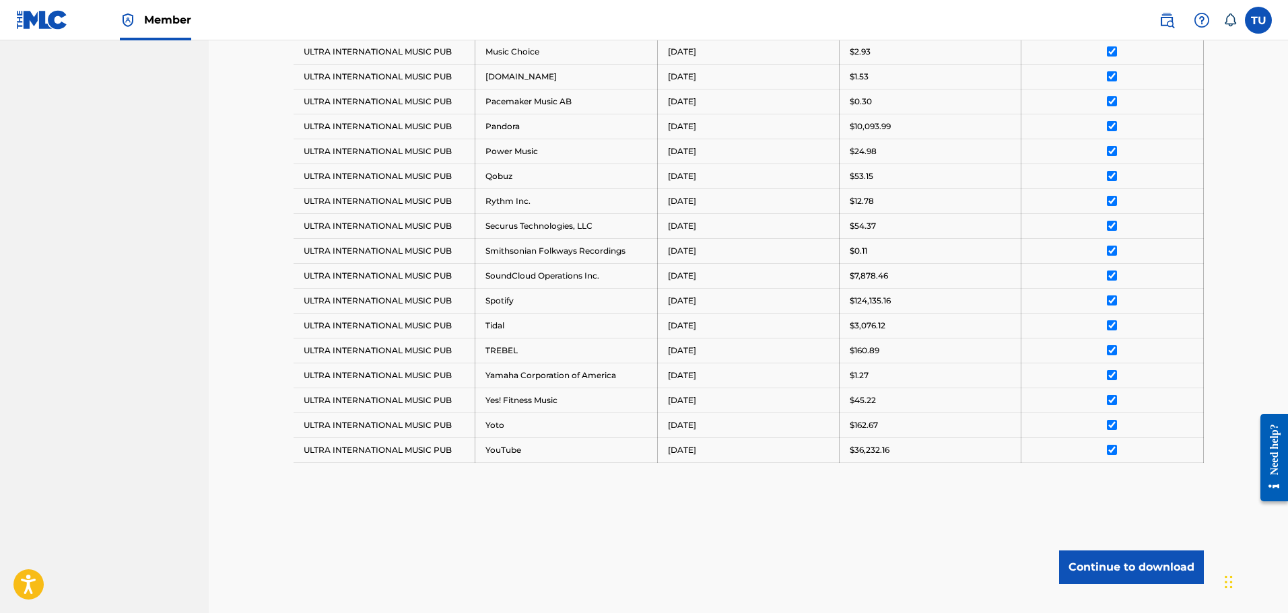
click at [1121, 561] on button "Continue to download" at bounding box center [1131, 568] width 145 height 34
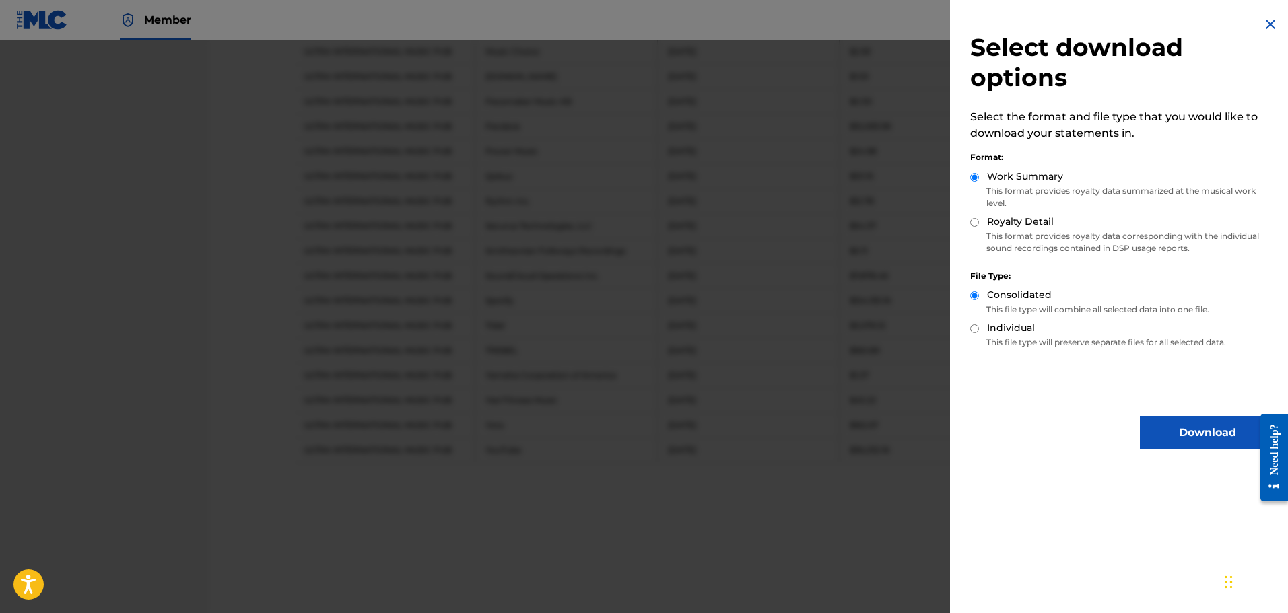
click at [974, 220] on input "Royalty Detail" at bounding box center [974, 222] width 9 height 9
radio input "true"
click at [1211, 440] on button "Download" at bounding box center [1207, 433] width 135 height 34
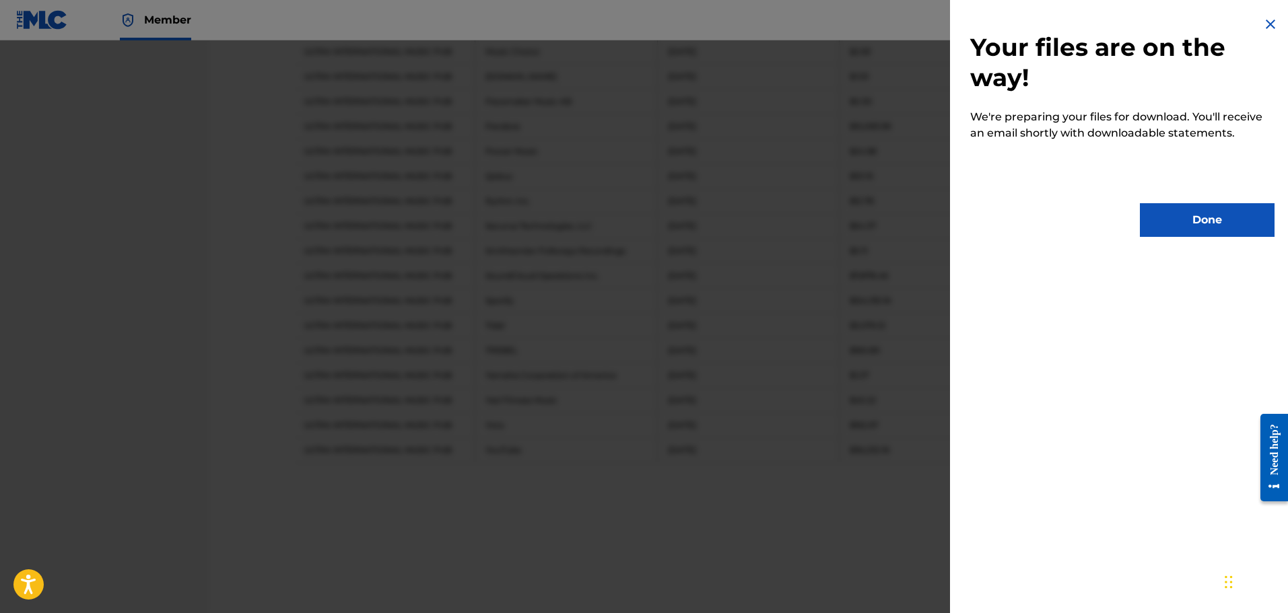
click at [1217, 221] on button "Done" at bounding box center [1207, 220] width 135 height 34
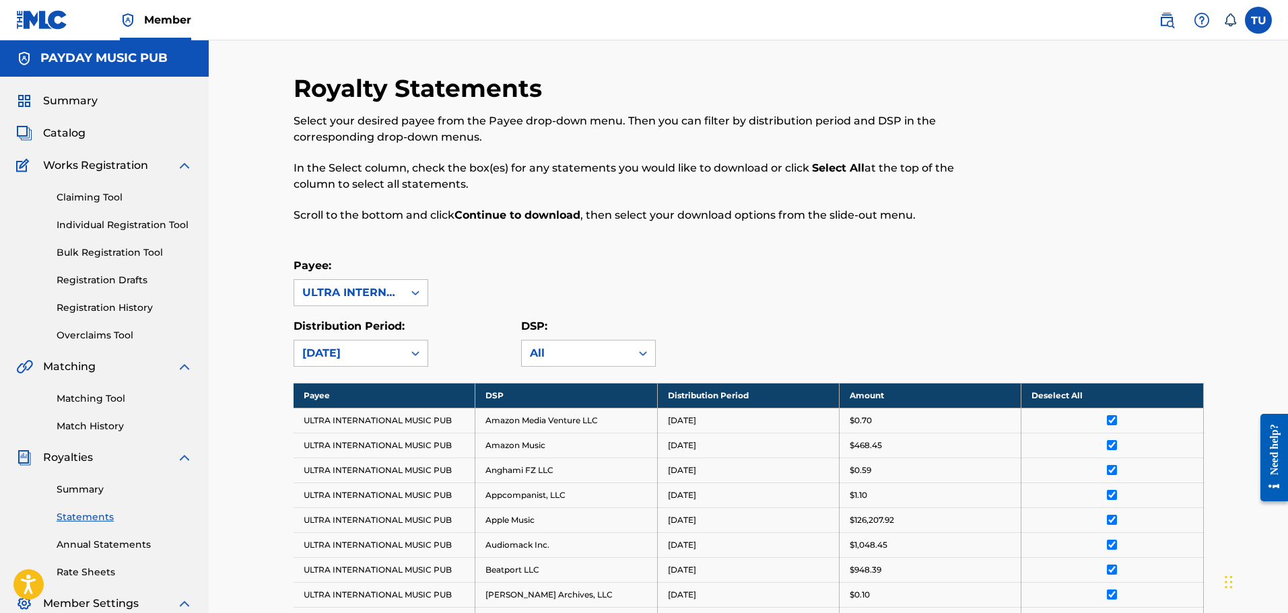
scroll to position [0, 0]
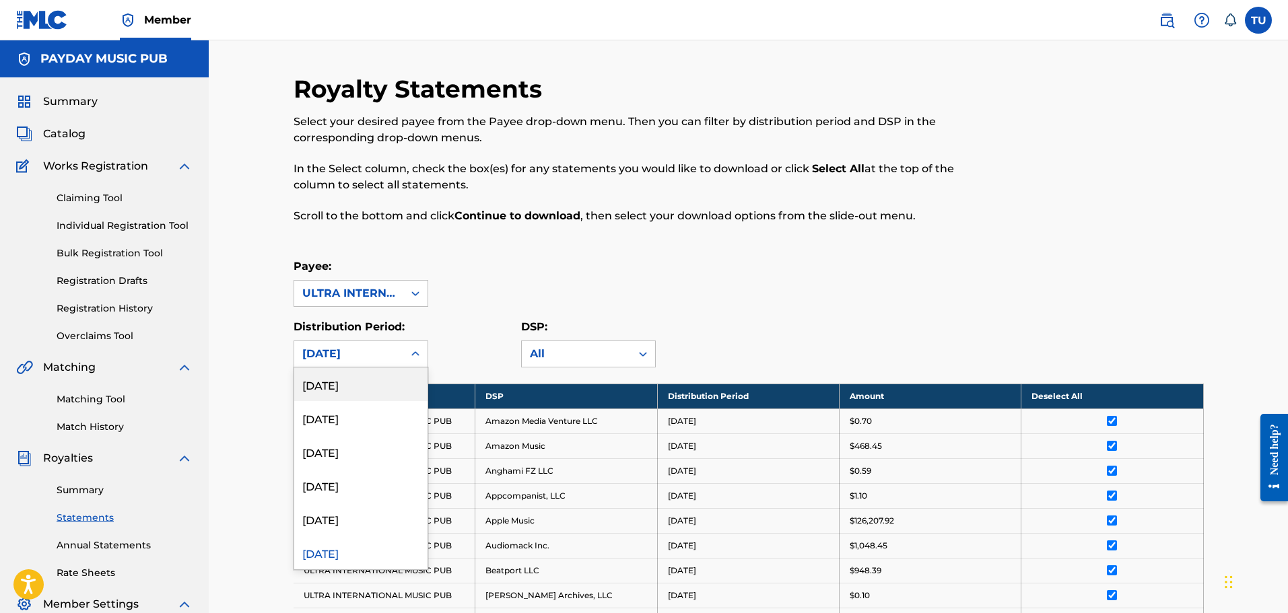
click at [357, 360] on div "[DATE]" at bounding box center [348, 354] width 93 height 16
click at [358, 517] on div "[DATE]" at bounding box center [360, 519] width 133 height 34
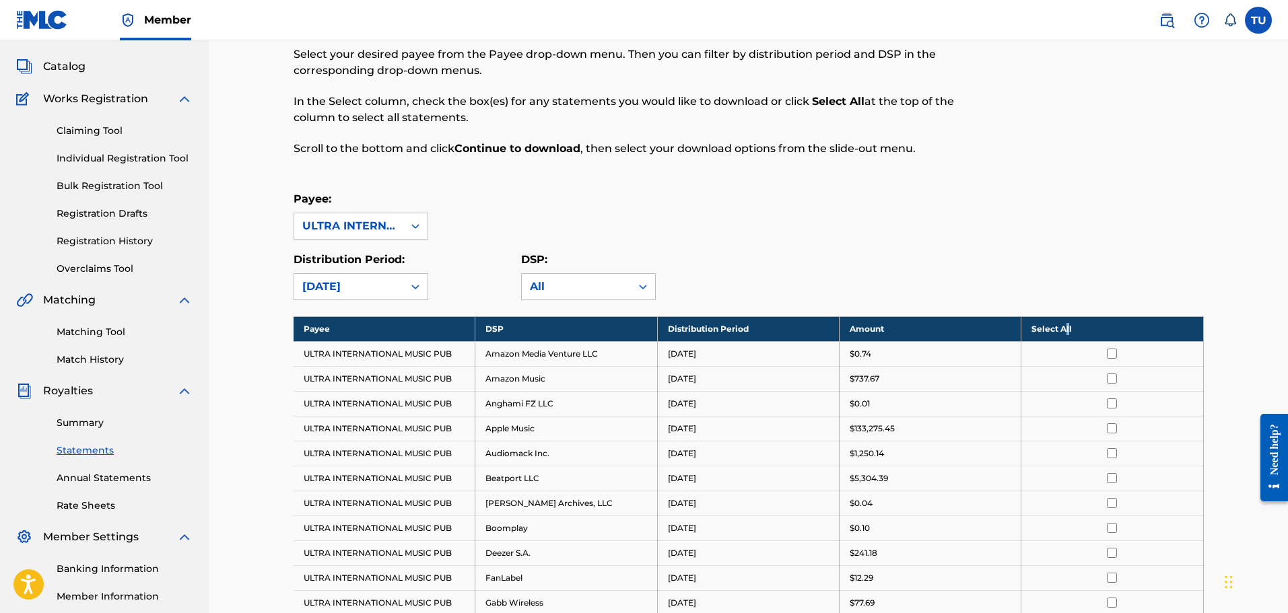
click at [1067, 321] on th "Select All" at bounding box center [1113, 328] width 182 height 25
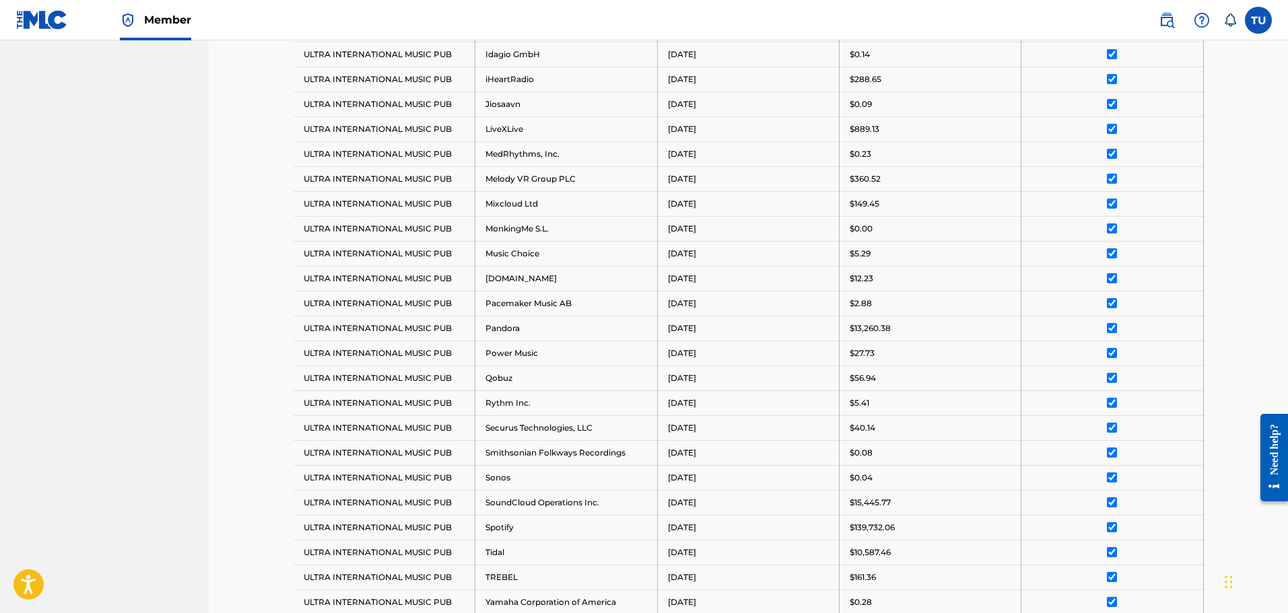
scroll to position [1032, 0]
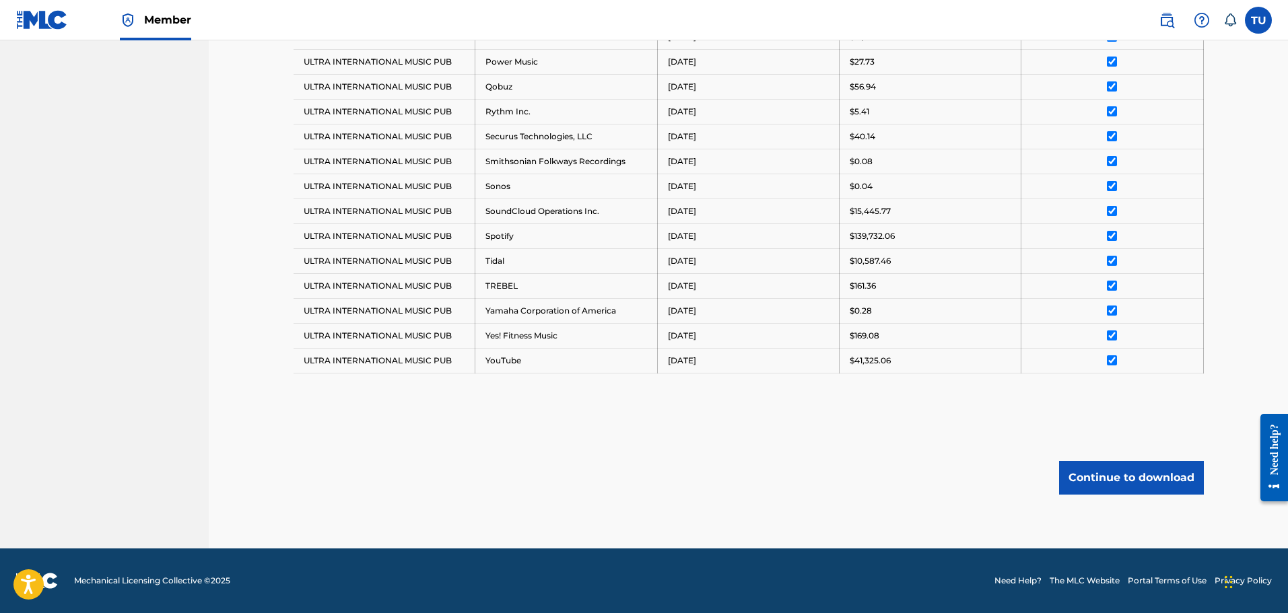
click at [1120, 476] on button "Continue to download" at bounding box center [1131, 478] width 145 height 34
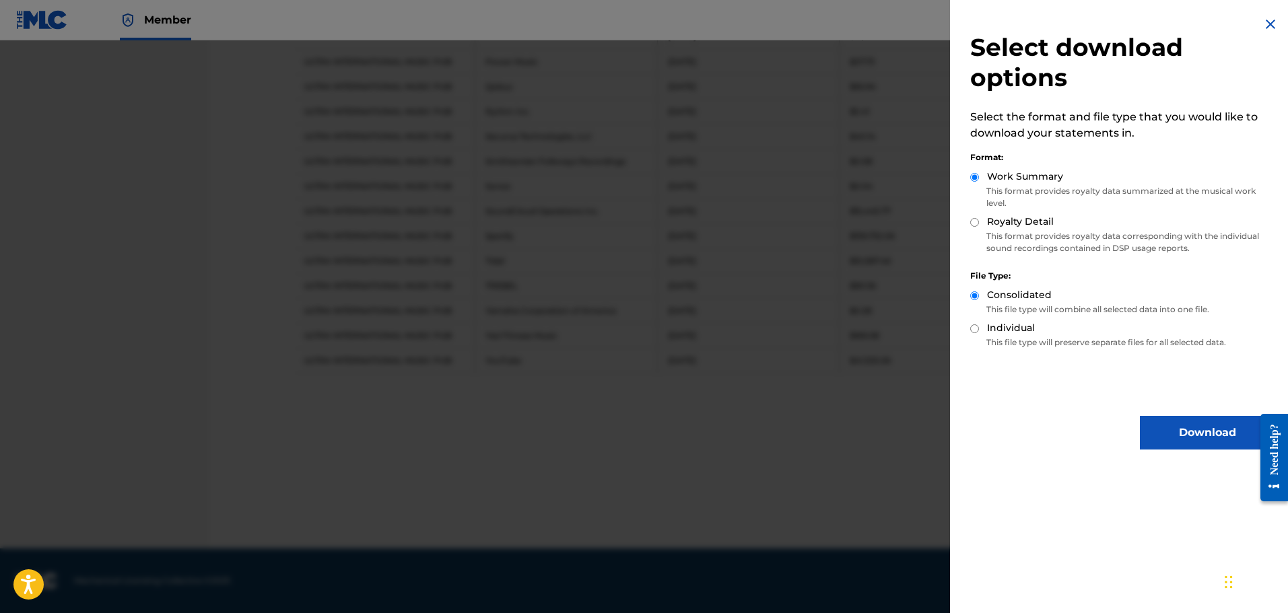
click at [990, 234] on p "This format provides royalty data corresponding with the individual sound recor…" at bounding box center [1122, 242] width 304 height 24
click at [977, 223] on input "Royalty Detail" at bounding box center [974, 222] width 9 height 9
radio input "true"
click at [1207, 444] on button "Download" at bounding box center [1207, 433] width 135 height 34
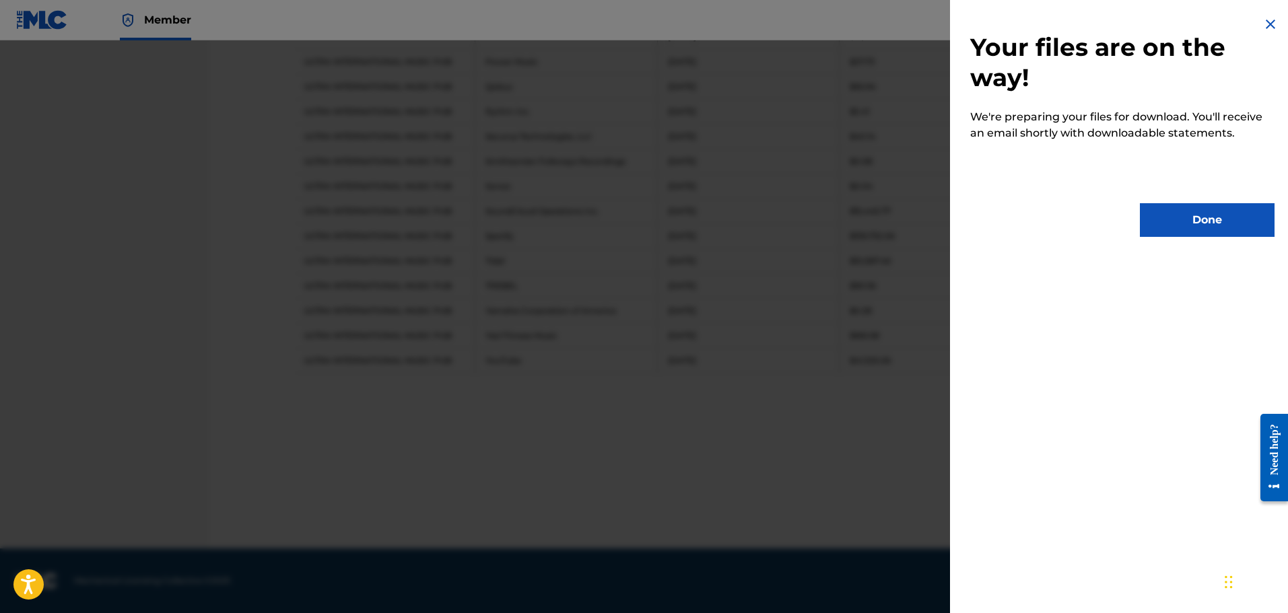
click at [1191, 222] on button "Done" at bounding box center [1207, 220] width 135 height 34
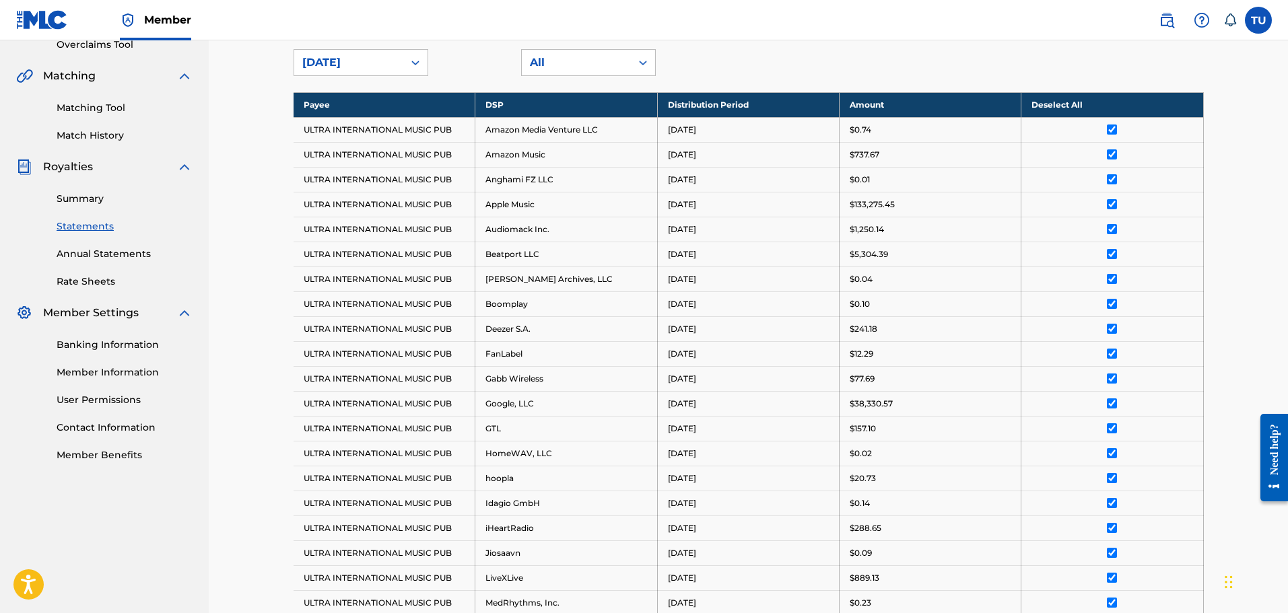
scroll to position [0, 0]
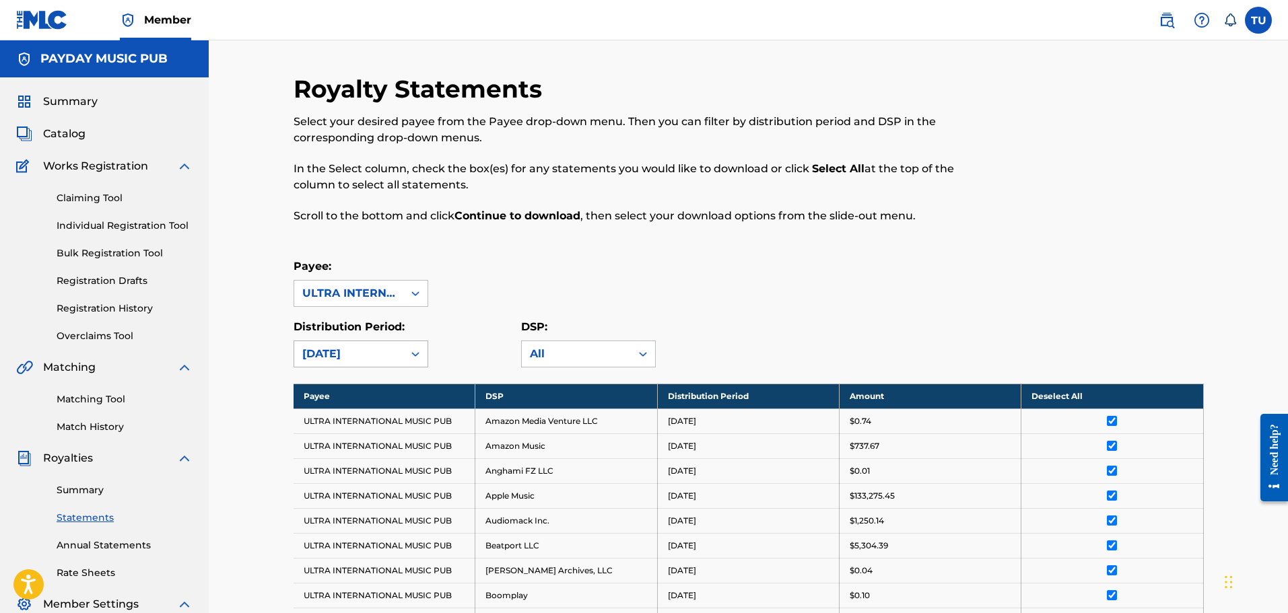
click at [344, 355] on div "[DATE]" at bounding box center [348, 354] width 93 height 16
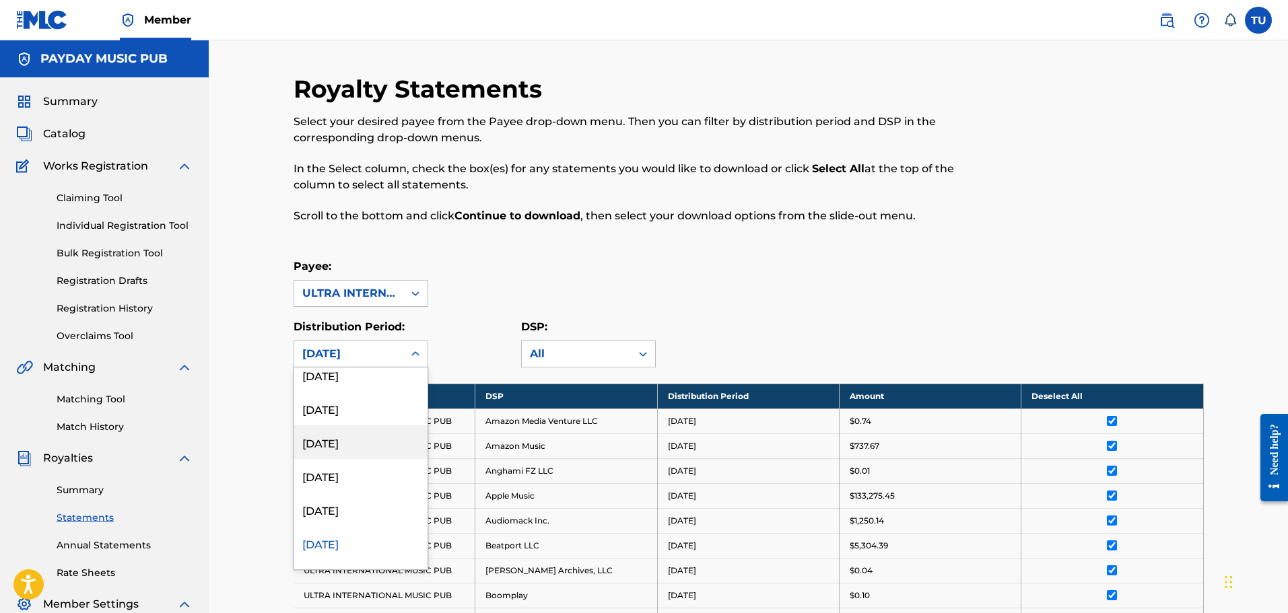
scroll to position [67, 0]
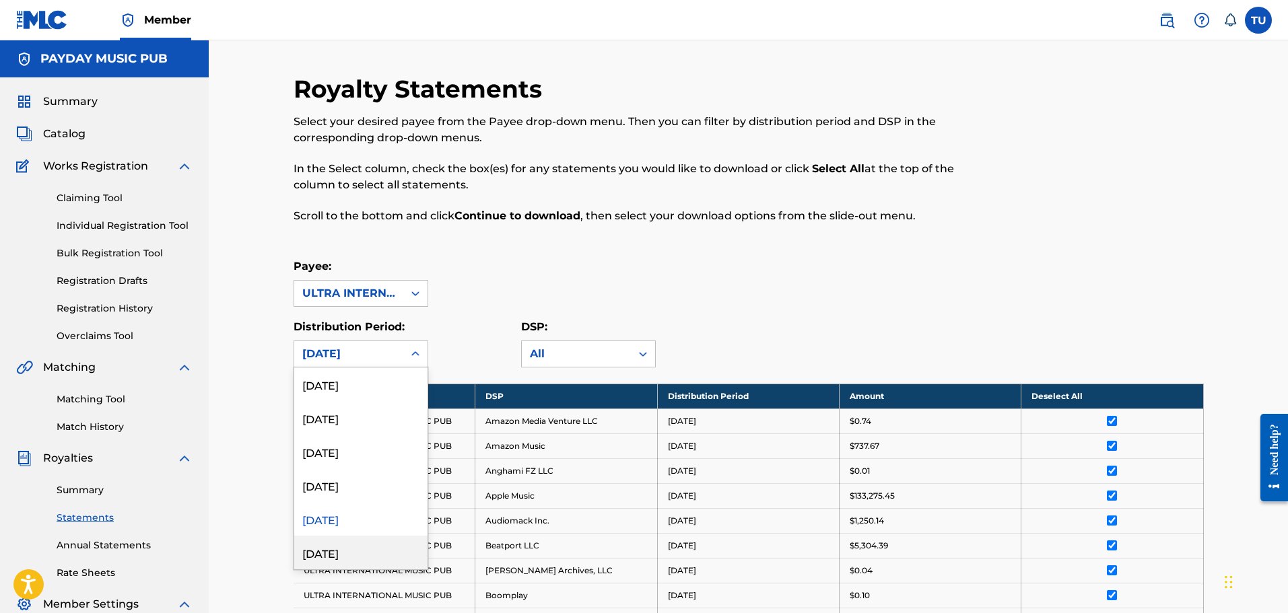
click at [339, 545] on div "[DATE]" at bounding box center [360, 553] width 133 height 34
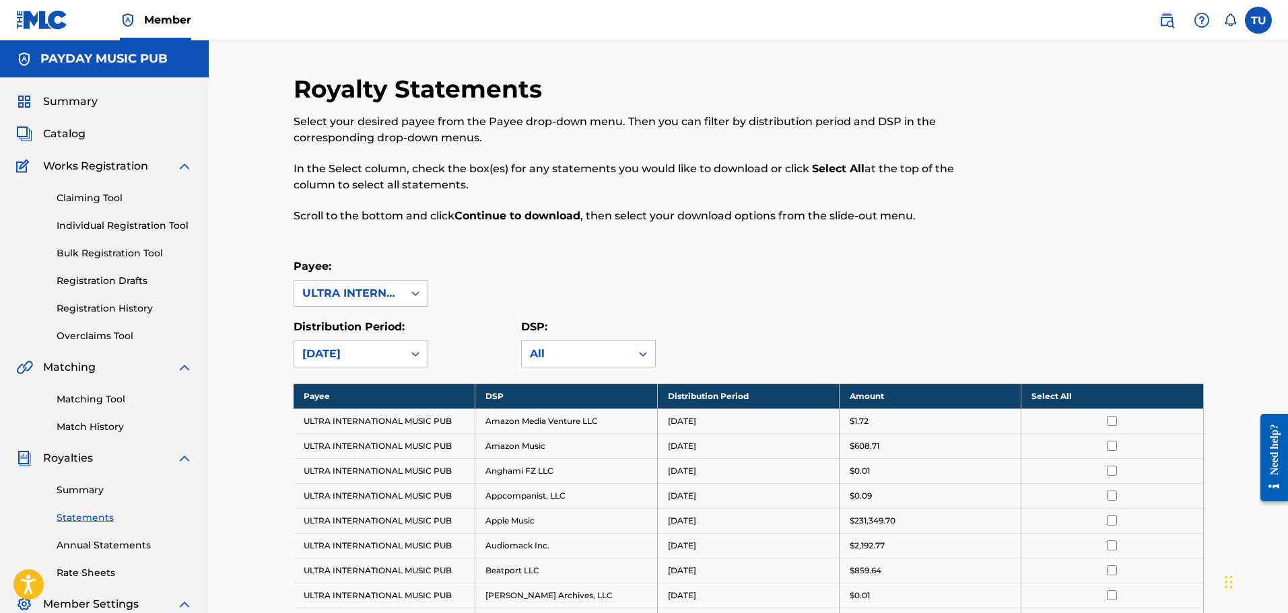
click at [1064, 392] on th "Select All" at bounding box center [1113, 396] width 182 height 25
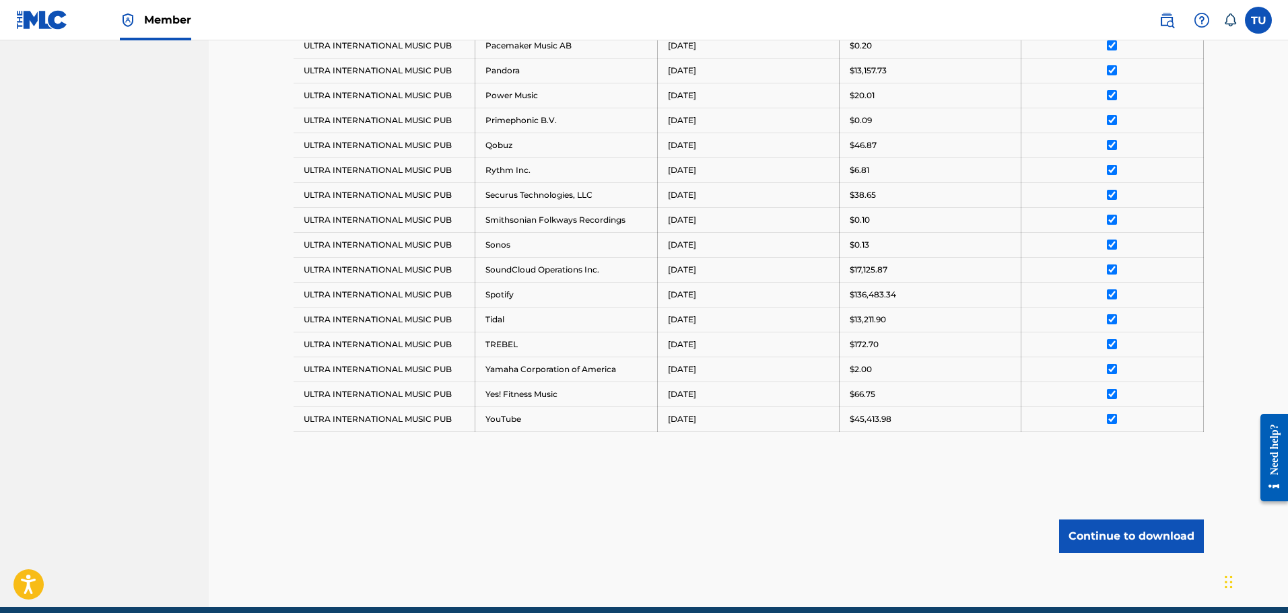
scroll to position [1107, 0]
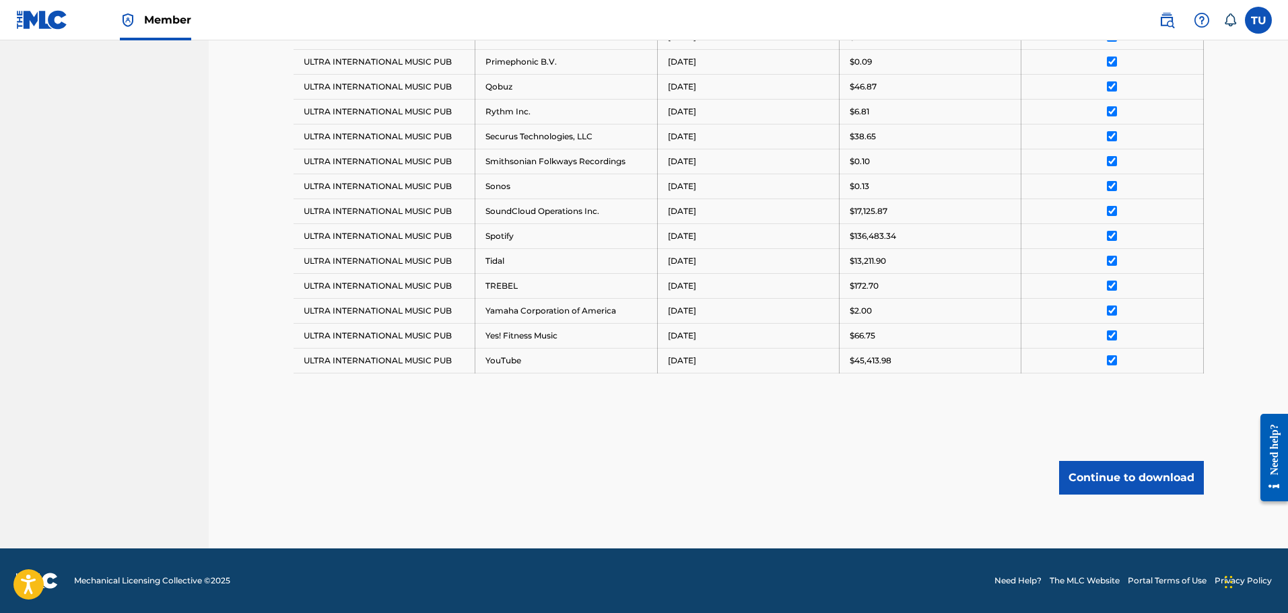
click at [1120, 490] on button "Continue to download" at bounding box center [1131, 478] width 145 height 34
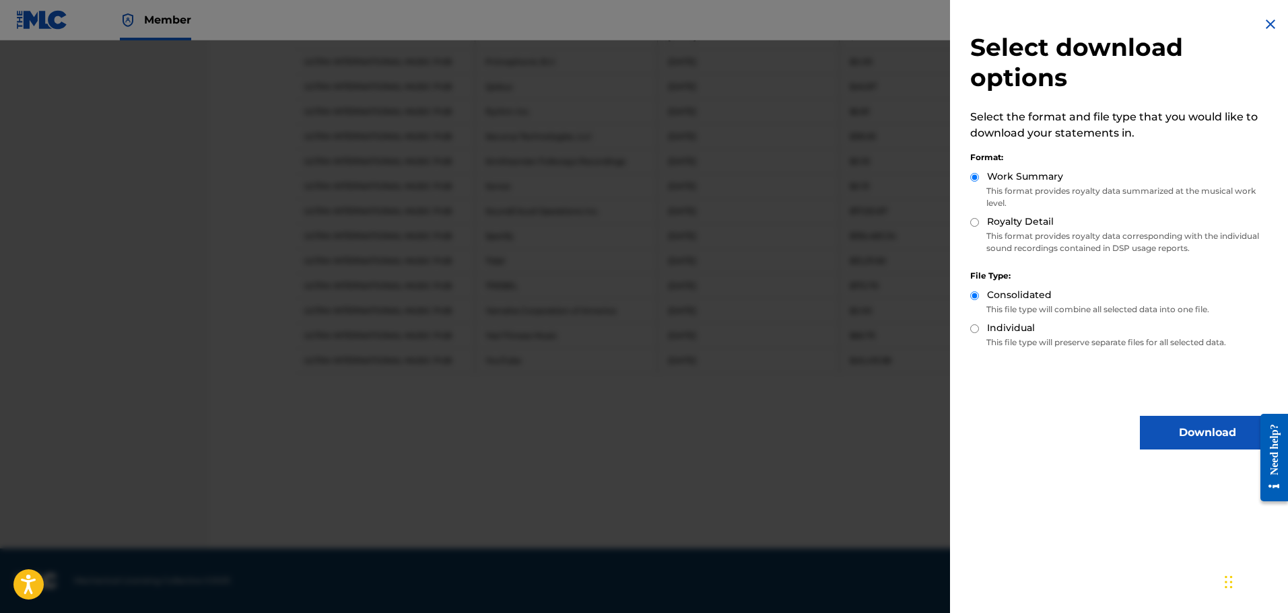
click at [975, 220] on input "Royalty Detail" at bounding box center [974, 222] width 9 height 9
radio input "true"
click at [1015, 242] on p "This format provides royalty data corresponding with the individual sound recor…" at bounding box center [1122, 242] width 304 height 24
click at [999, 329] on label "Individual" at bounding box center [1011, 328] width 48 height 14
click at [979, 329] on input "Individual" at bounding box center [974, 329] width 9 height 9
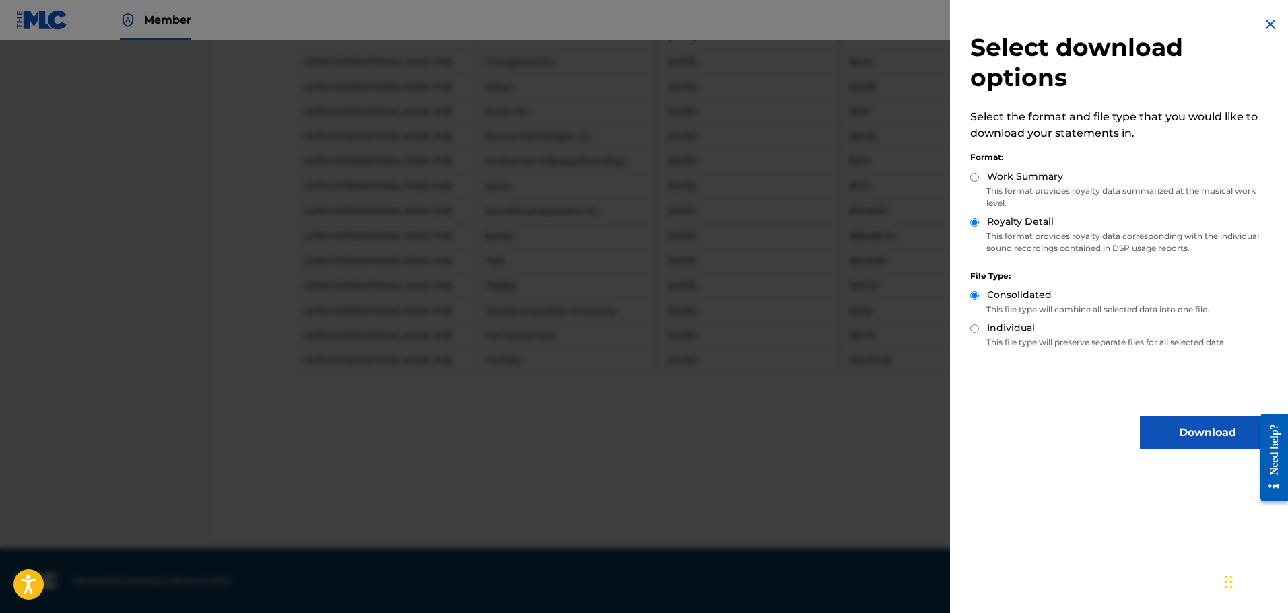
radio input "true"
click at [977, 295] on input "Consolidated" at bounding box center [974, 296] width 9 height 9
radio input "true"
click at [1175, 429] on button "Download" at bounding box center [1207, 433] width 135 height 34
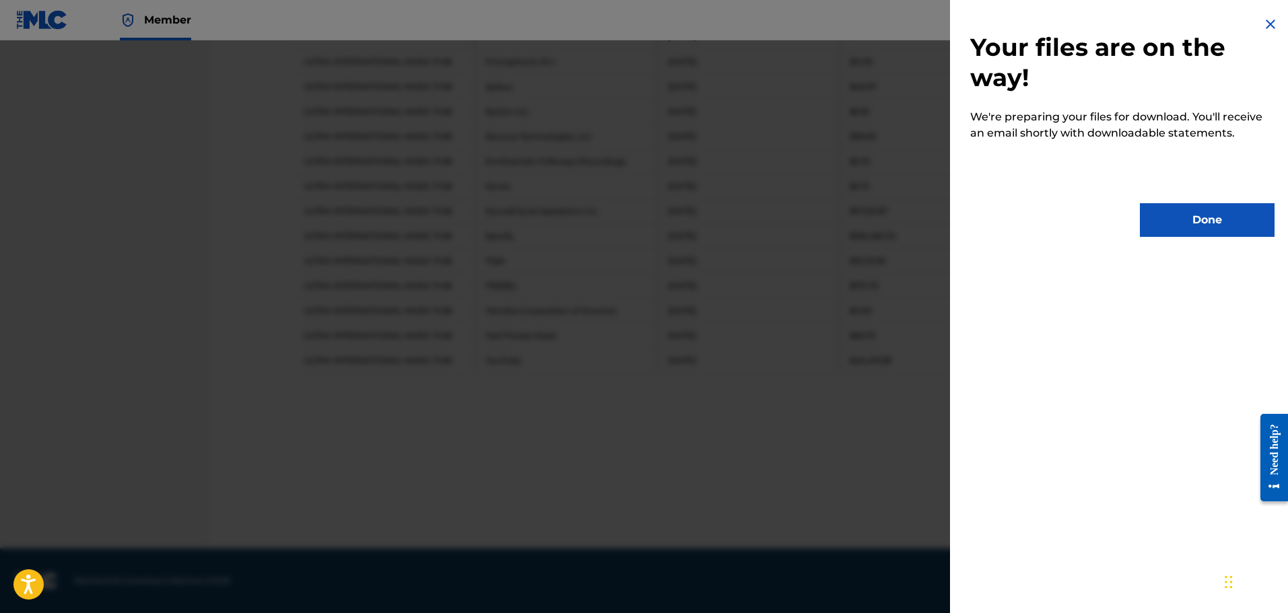
click at [1191, 222] on button "Done" at bounding box center [1207, 220] width 135 height 34
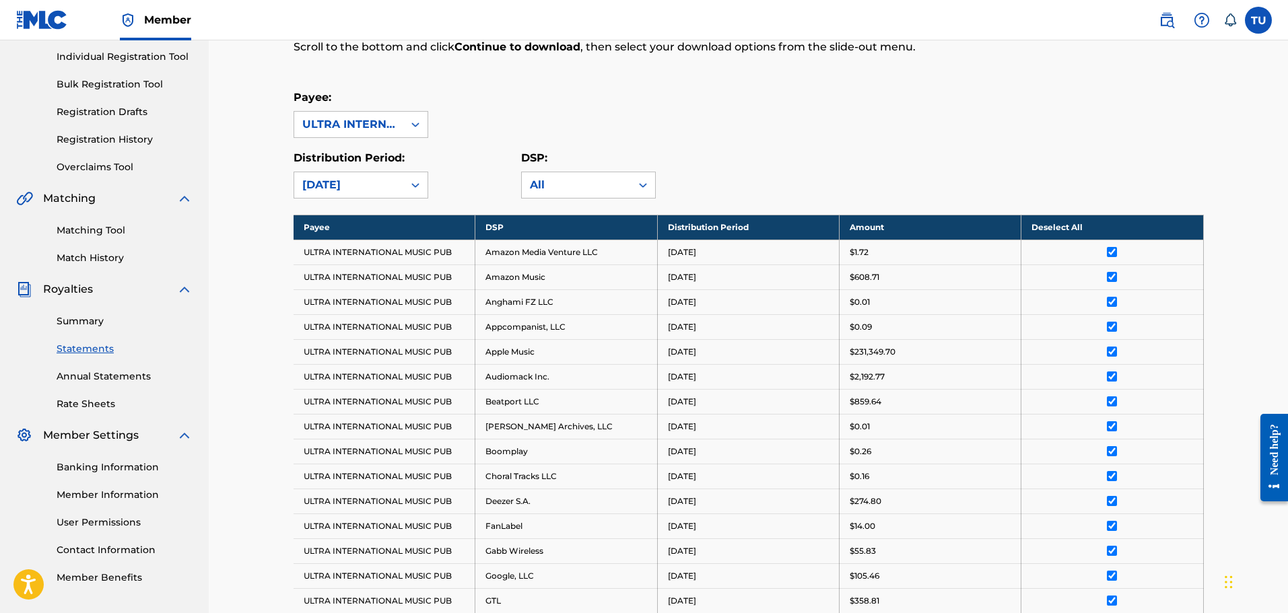
scroll to position [0, 0]
